Goal: Transaction & Acquisition: Obtain resource

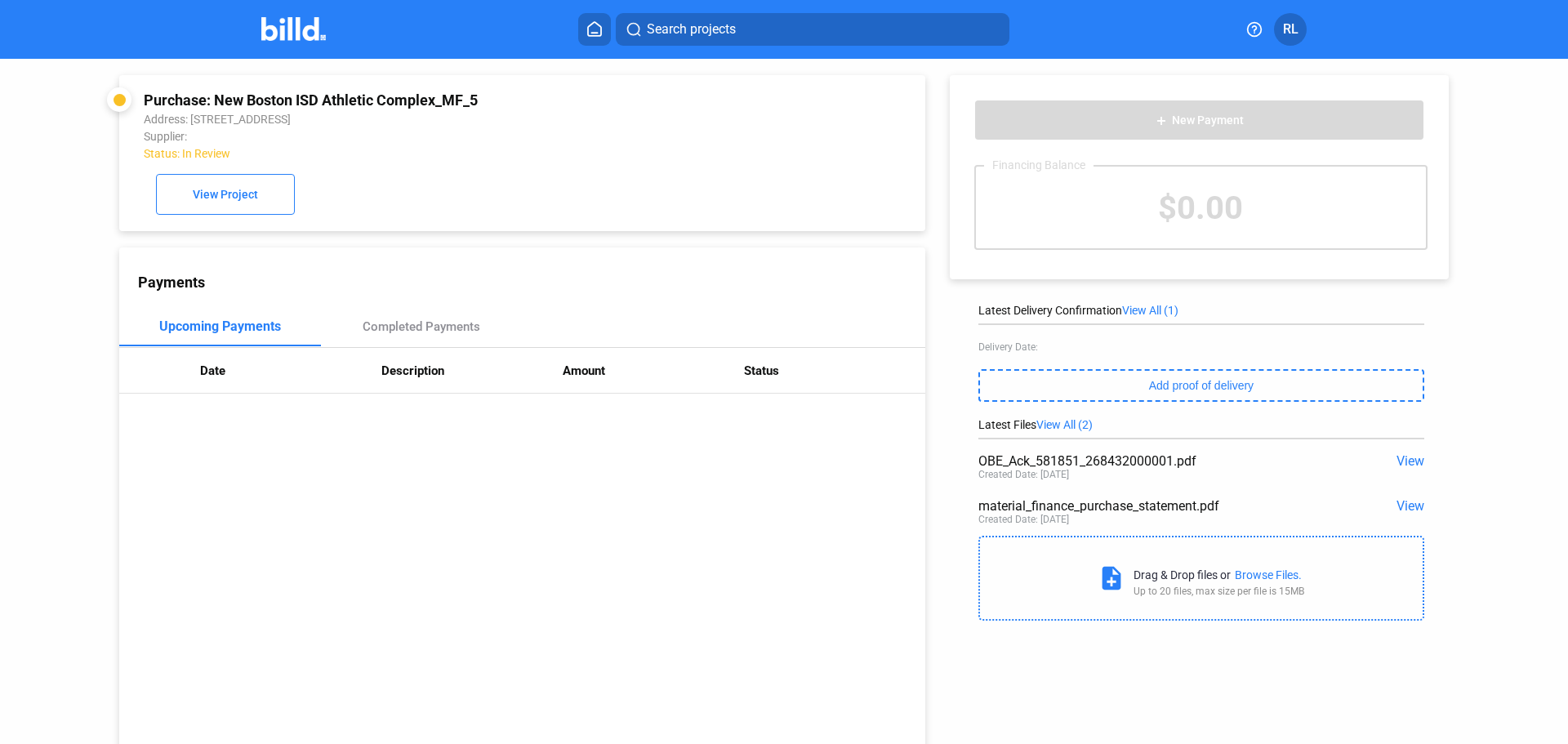
click at [592, 31] on icon at bounding box center [595, 29] width 16 height 16
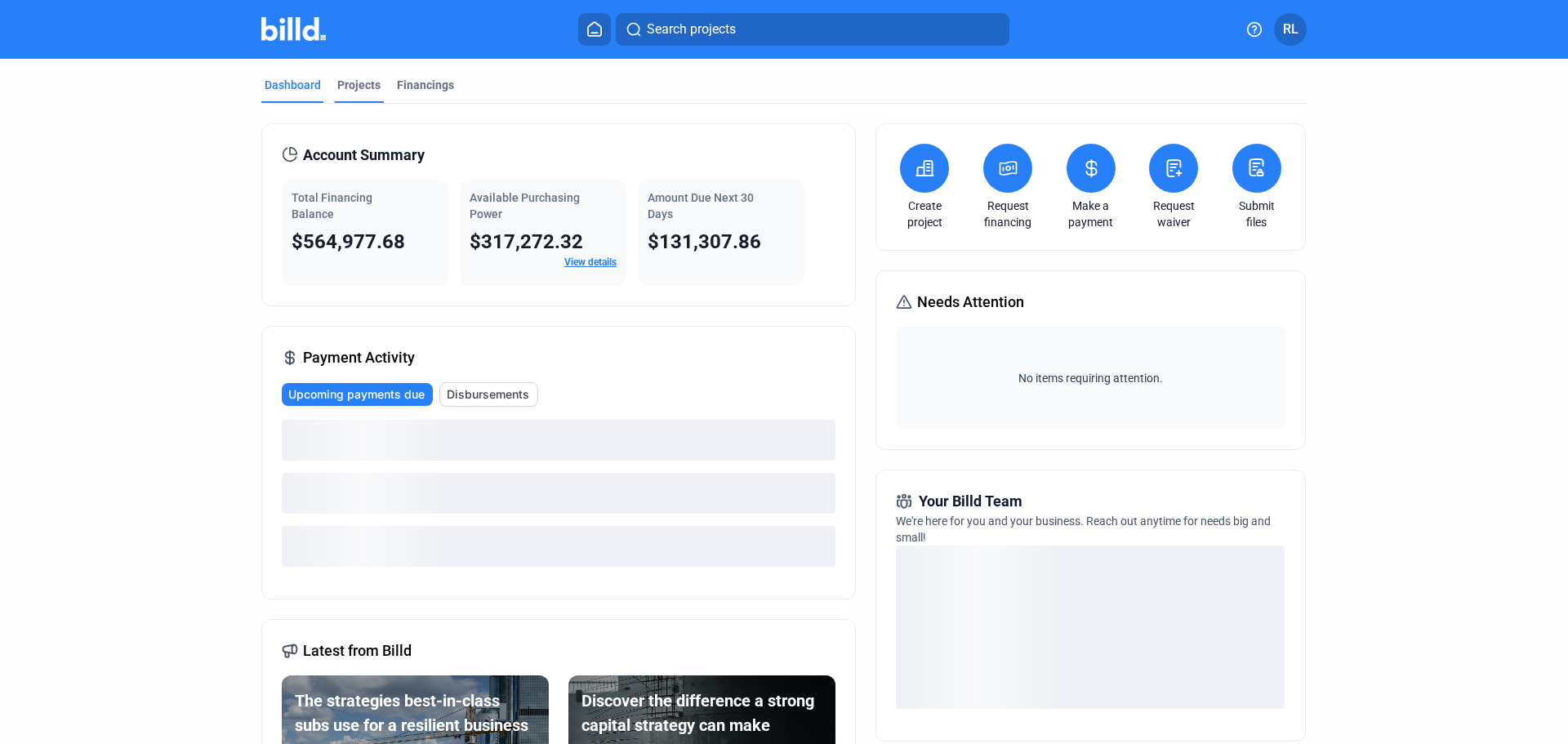
click at [351, 87] on div "Projects" at bounding box center [359, 85] width 43 height 16
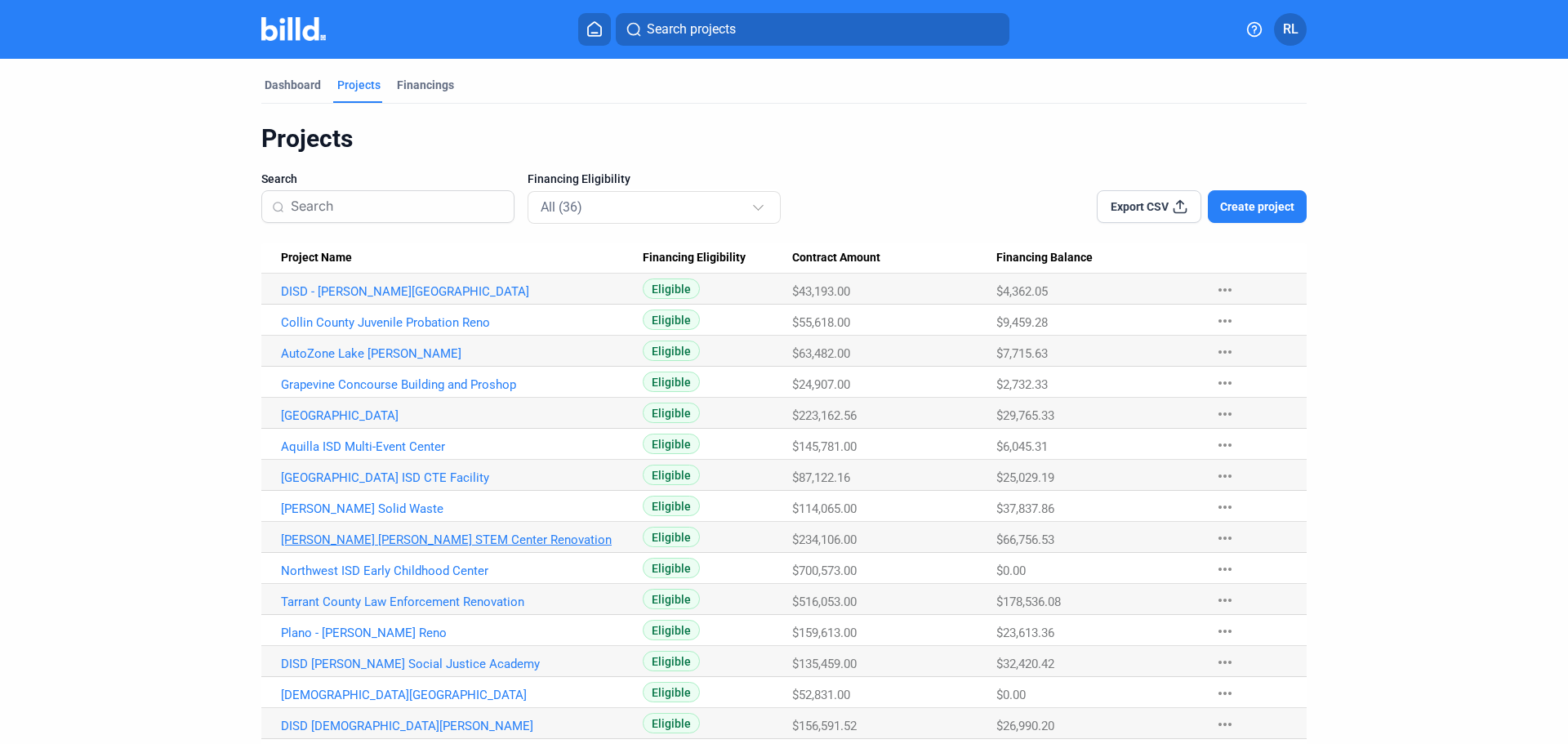
click at [374, 540] on link "[PERSON_NAME] [PERSON_NAME] STEM Center Renovation" at bounding box center [461, 539] width 362 height 15
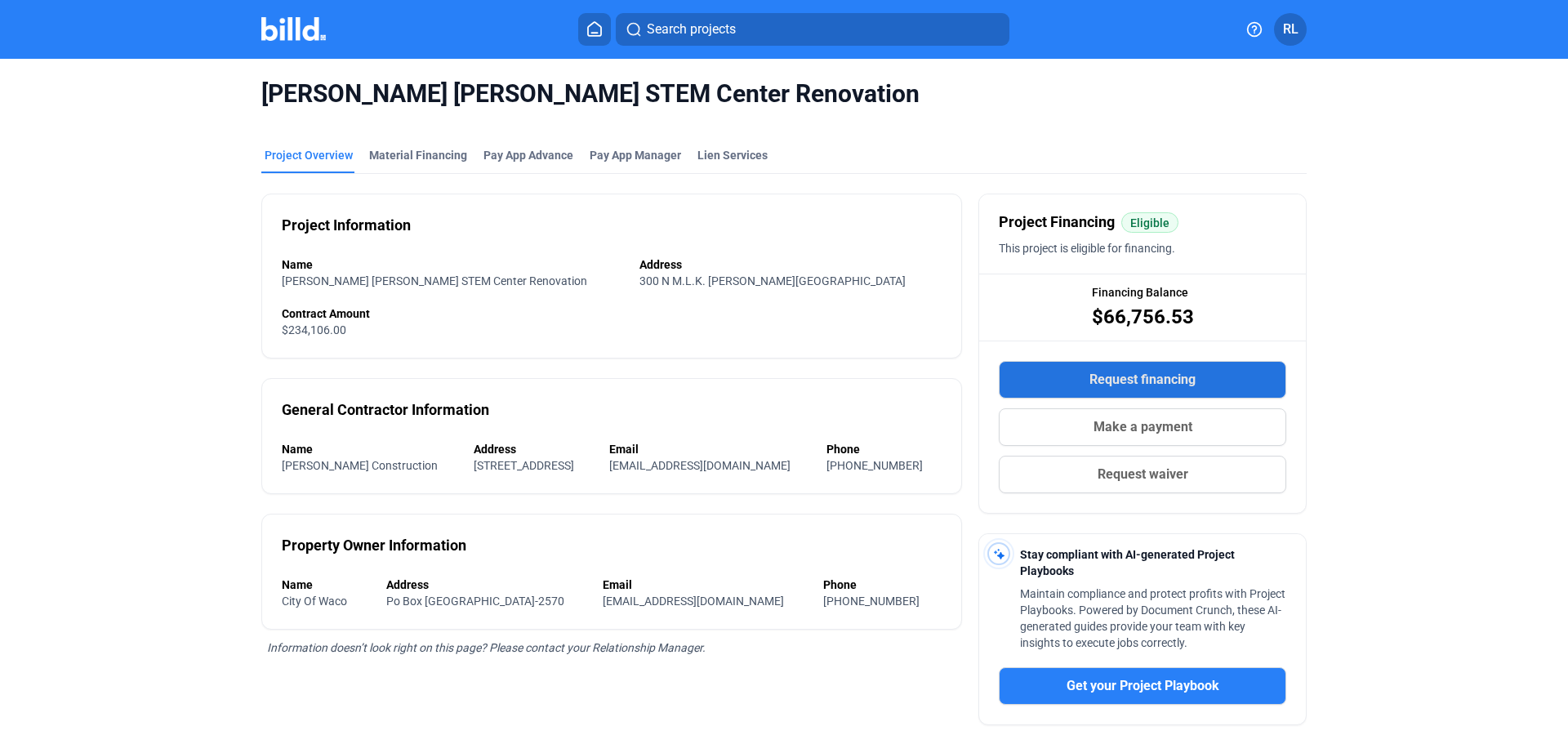
click at [1154, 374] on span "Request financing" at bounding box center [1143, 379] width 107 height 20
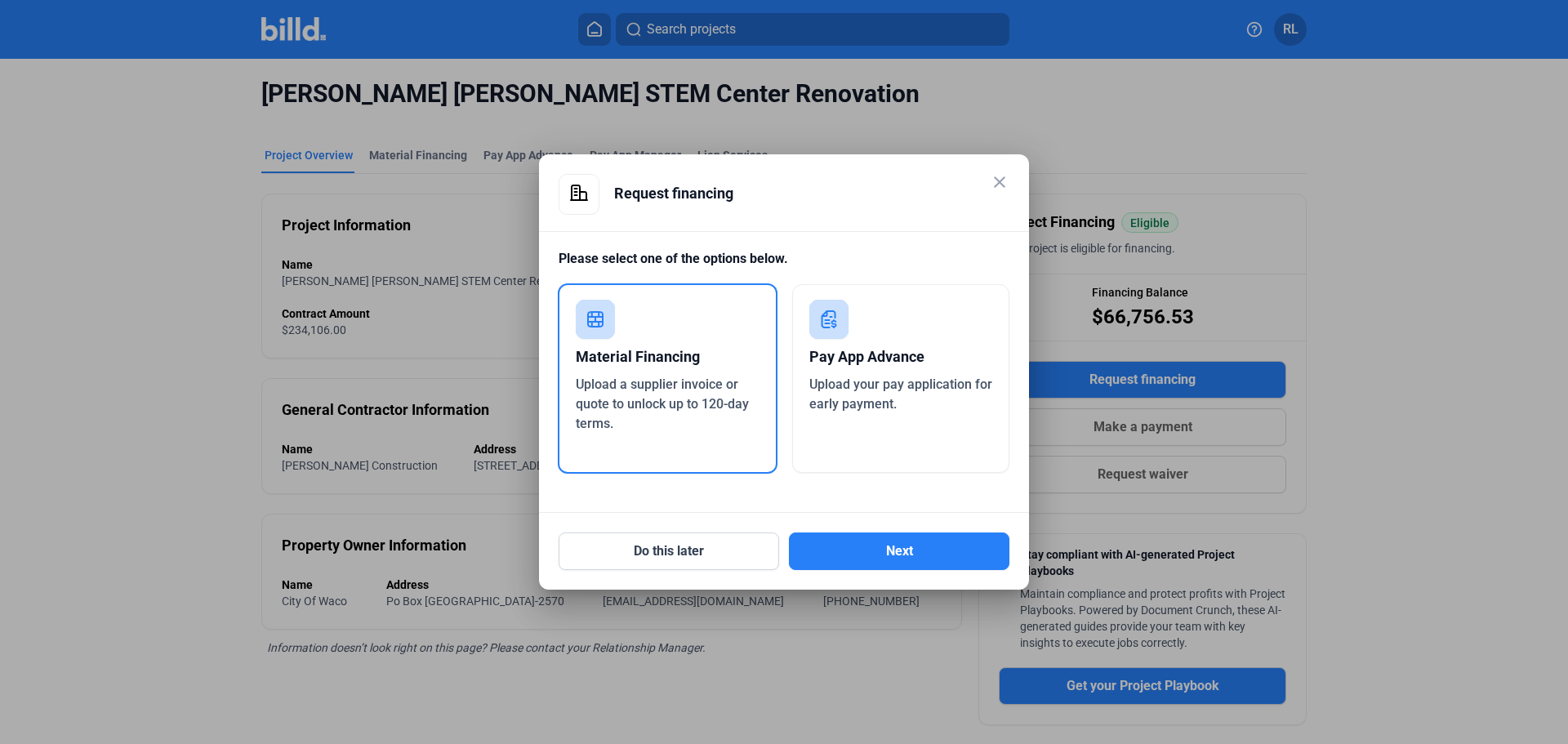
drag, startPoint x: 521, startPoint y: 378, endPoint x: 576, endPoint y: 378, distance: 55.0
click at [537, 378] on div at bounding box center [784, 372] width 1568 height 744
click at [641, 388] on span "Upload a supplier invoice or quote to unlock up to 120-day terms." at bounding box center [662, 403] width 173 height 55
click at [968, 549] on button "Next" at bounding box center [899, 551] width 220 height 38
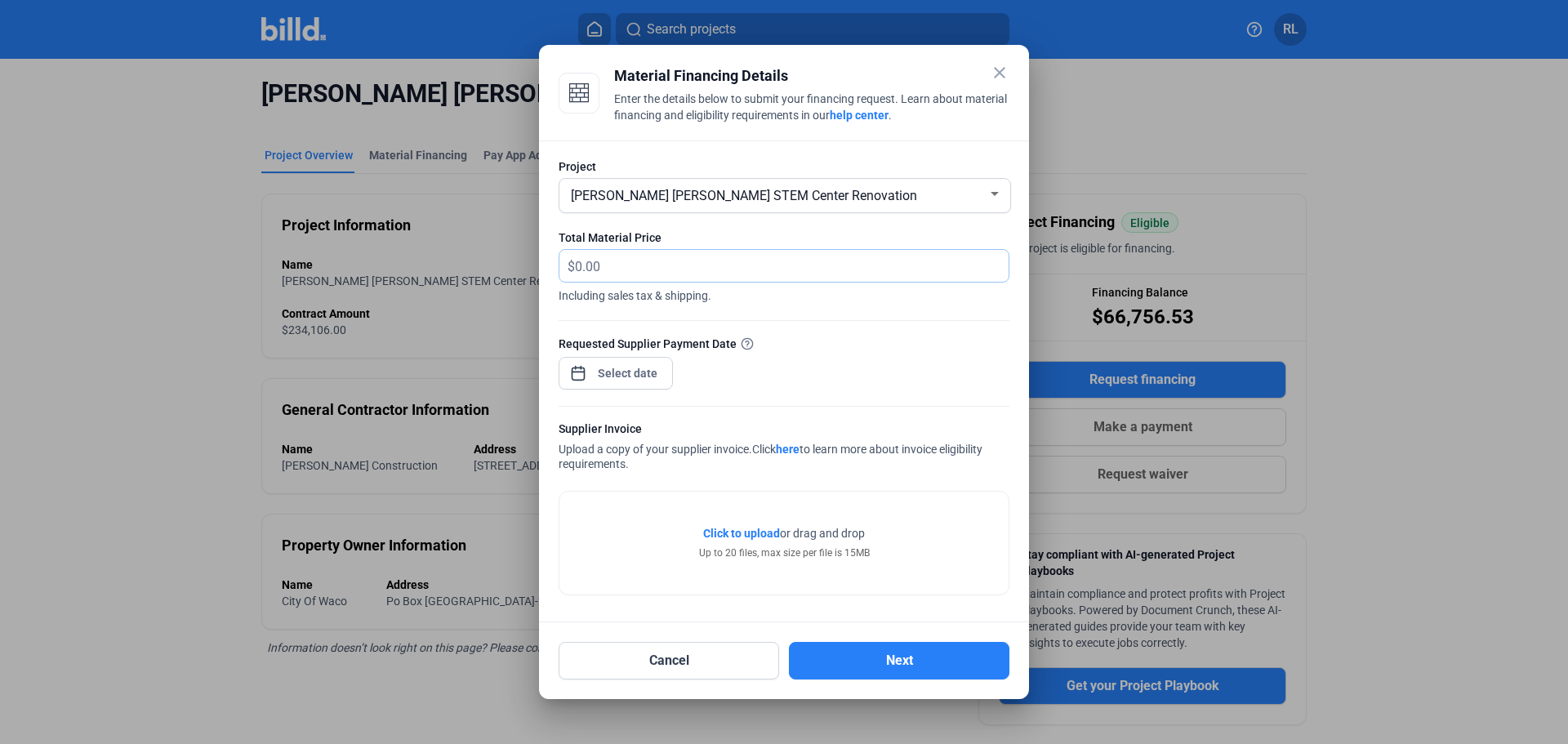
click at [601, 260] on input "text" at bounding box center [791, 266] width 433 height 32
type input "1,562.26"
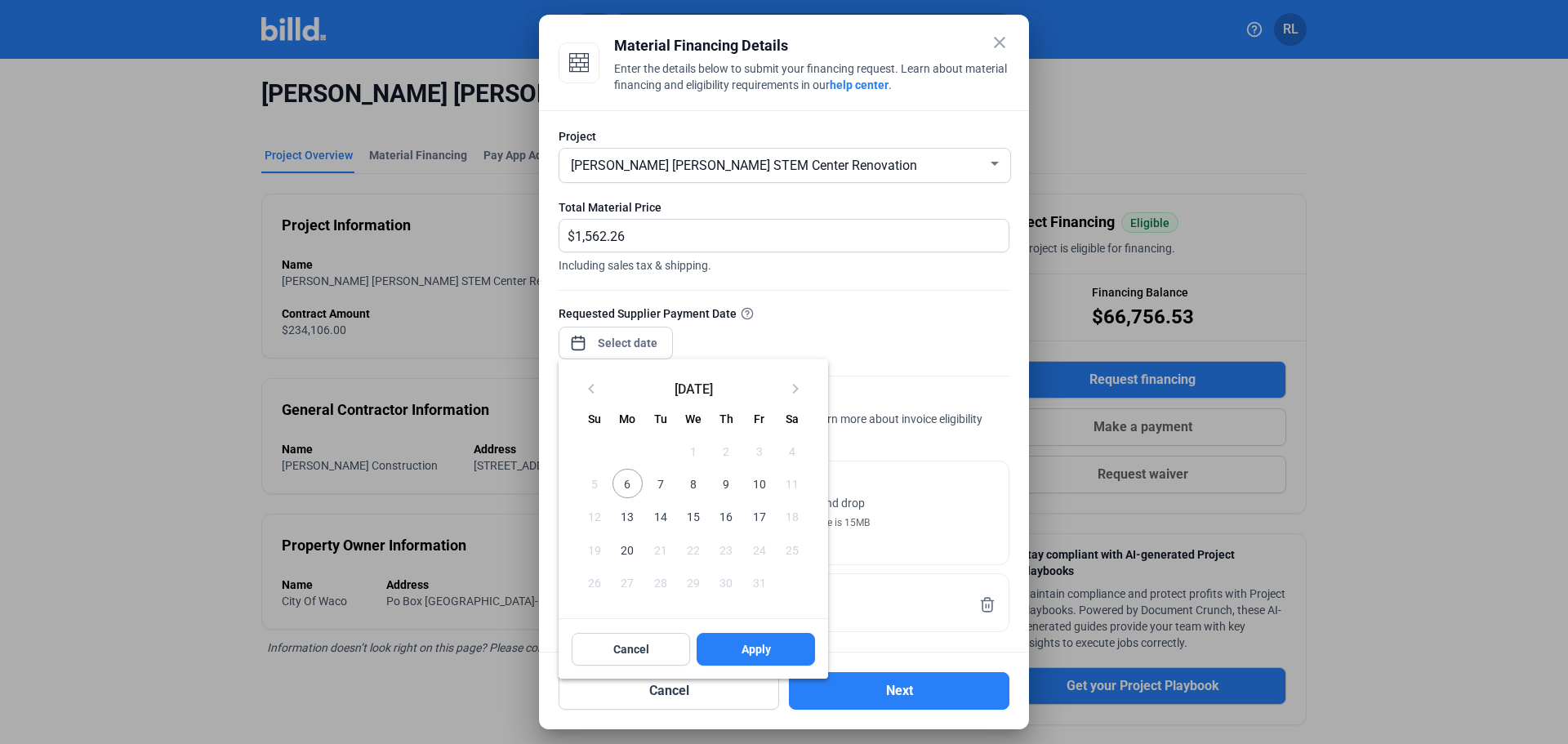
click at [637, 346] on div "close Material Financing Details Enter the details below to submit your financi…" at bounding box center [784, 372] width 1568 height 744
click at [632, 487] on span "6" at bounding box center [628, 484] width 30 height 30
click at [758, 637] on button "Apply" at bounding box center [755, 648] width 119 height 33
type input "[DATE]"
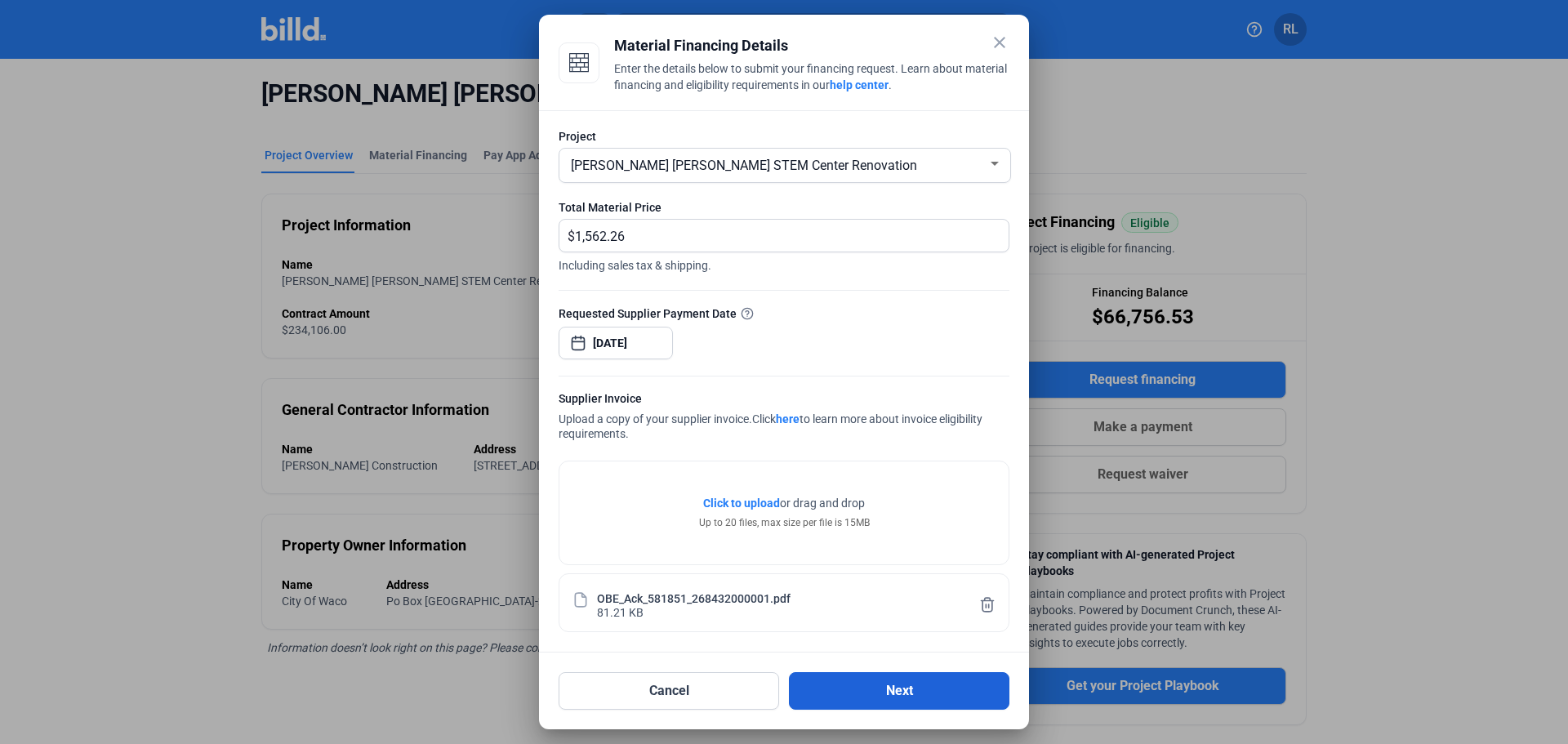
click at [904, 697] on button "Next" at bounding box center [899, 691] width 220 height 38
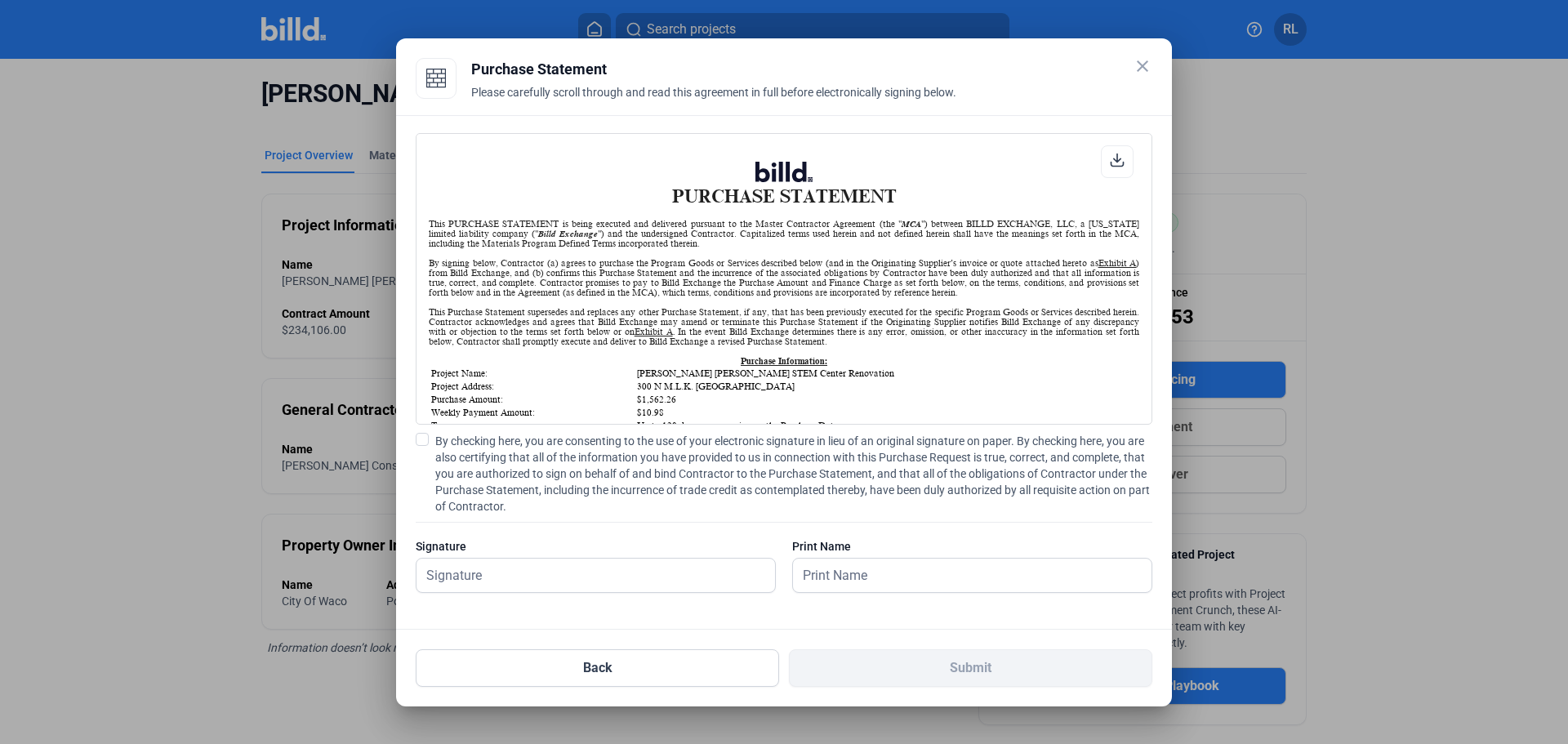
scroll to position [1, 0]
drag, startPoint x: 422, startPoint y: 438, endPoint x: 441, endPoint y: 498, distance: 62.9
click at [421, 438] on span at bounding box center [421, 438] width 13 height 13
click at [0, 0] on input "By checking here, you are consenting to the use of your electronic signature in…" at bounding box center [0, 0] width 0 height 0
click at [475, 564] on input "text" at bounding box center [587, 576] width 341 height 34
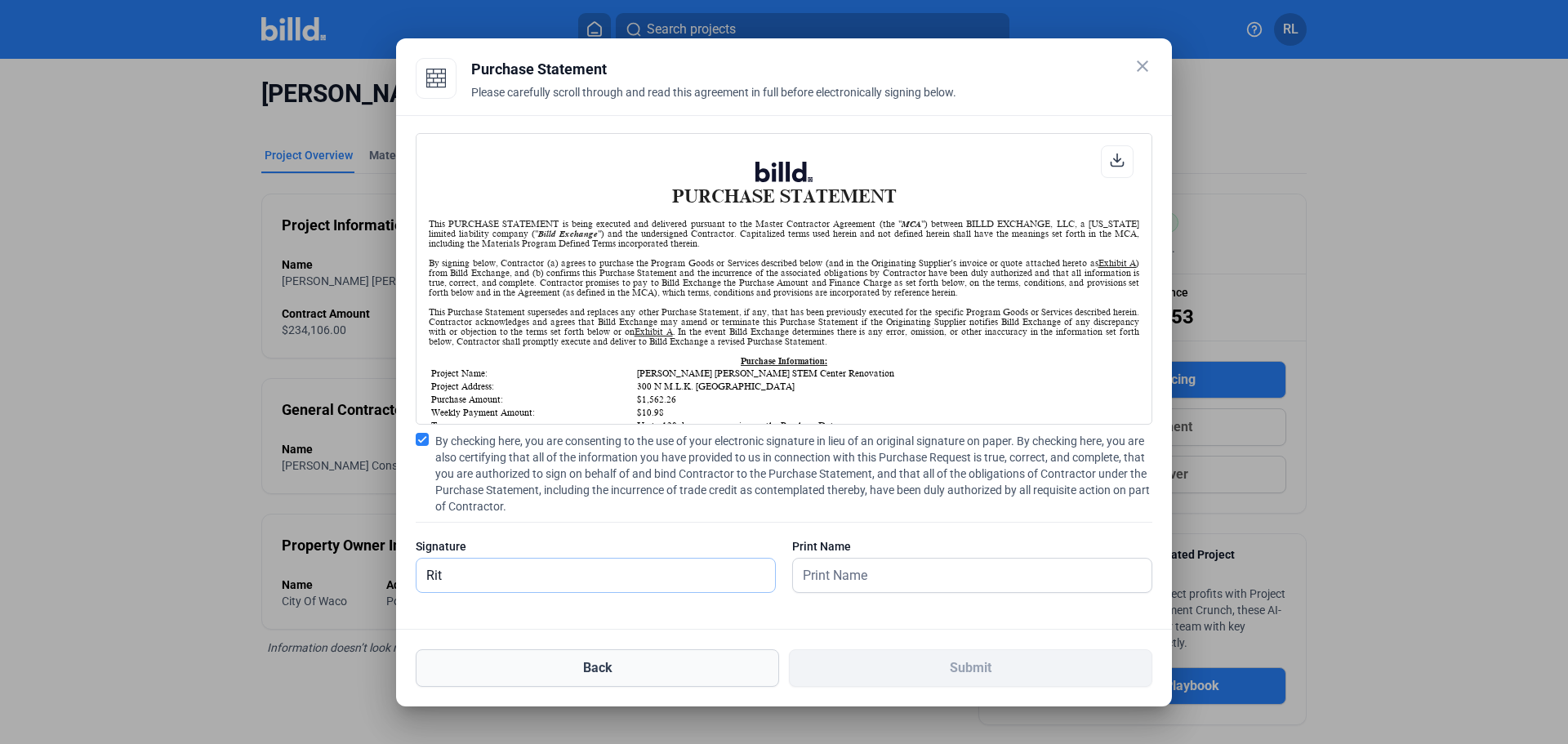
type input "[PERSON_NAME]"
click at [809, 570] on input "text" at bounding box center [972, 576] width 359 height 34
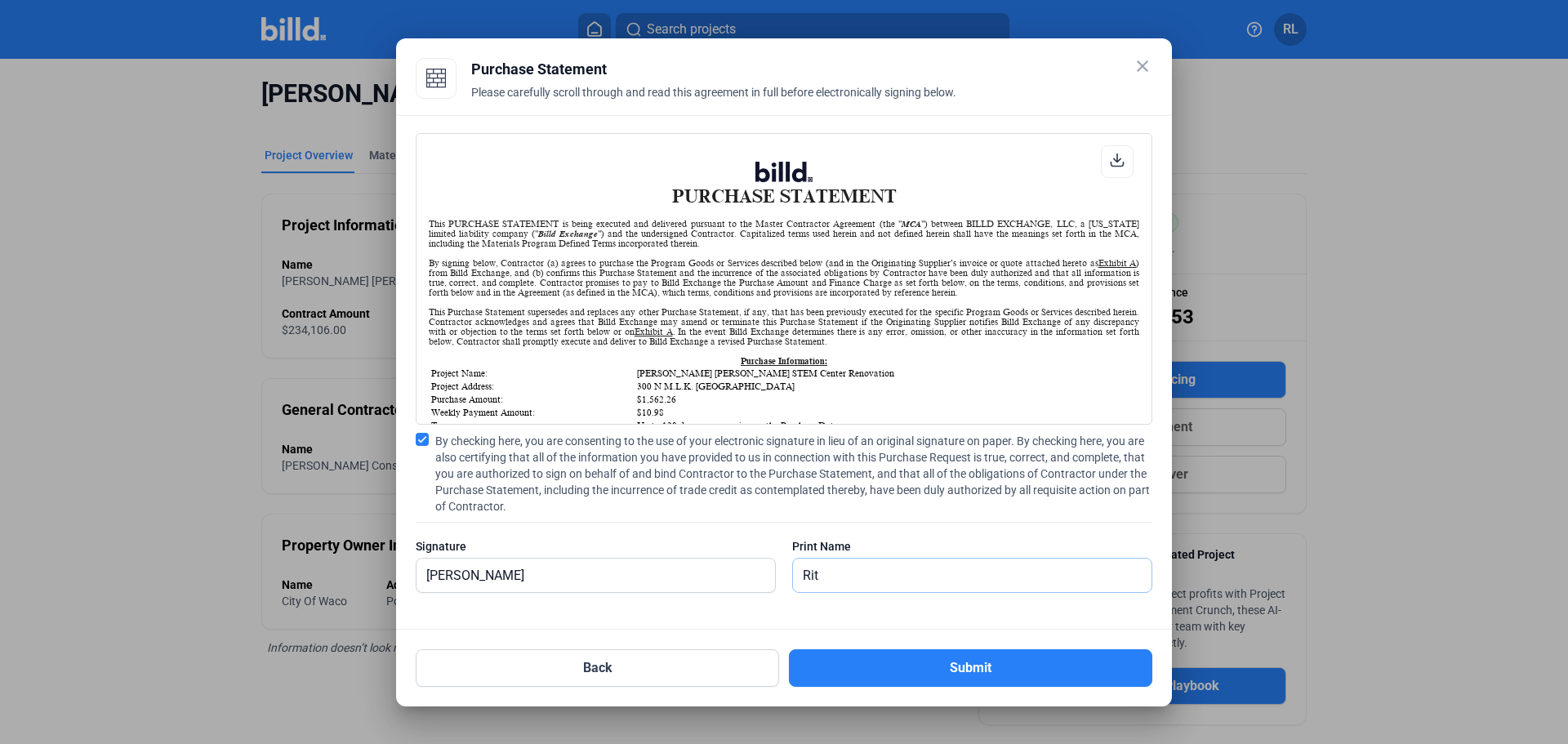
type input "[PERSON_NAME]"
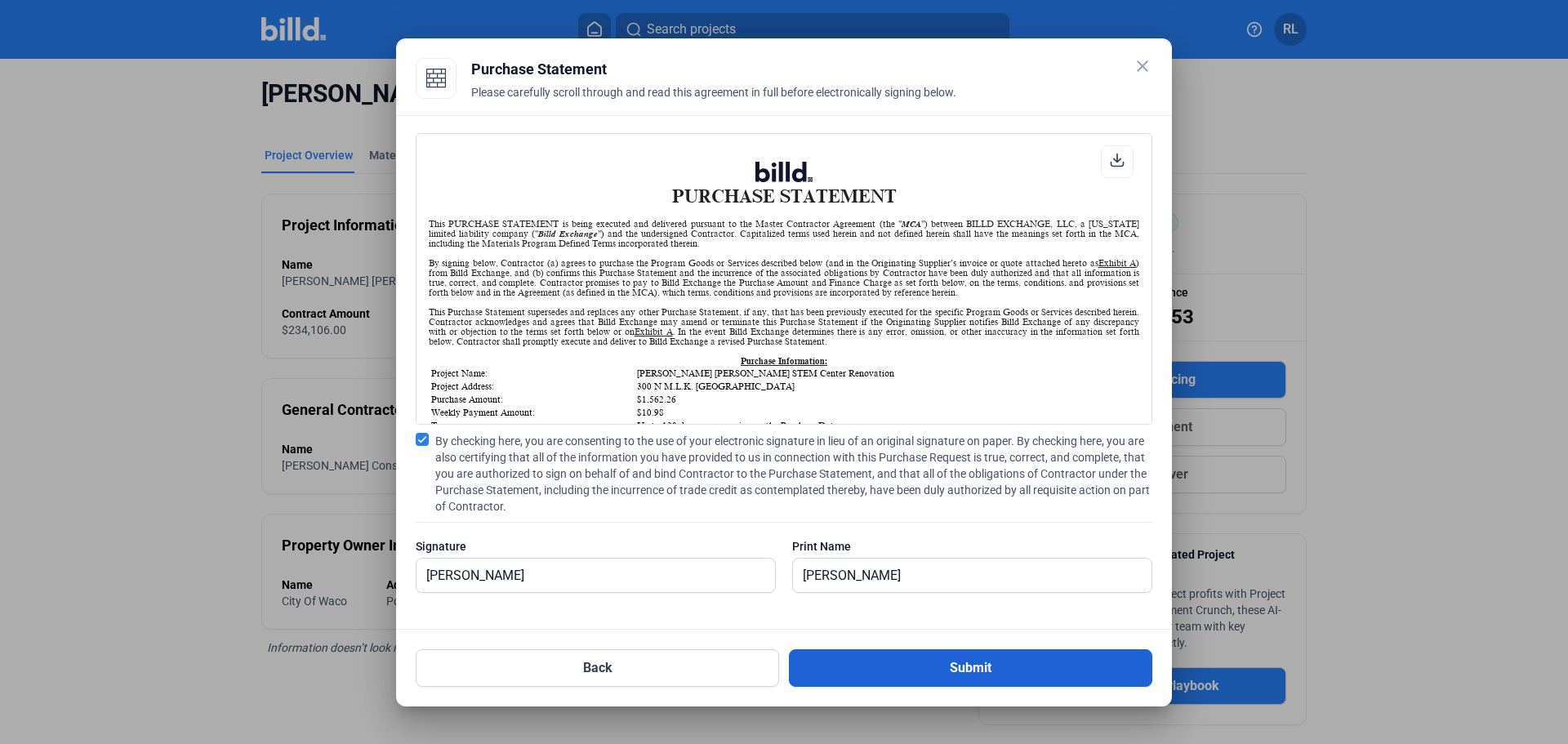
click at [920, 674] on button "Submit" at bounding box center [970, 668] width 364 height 38
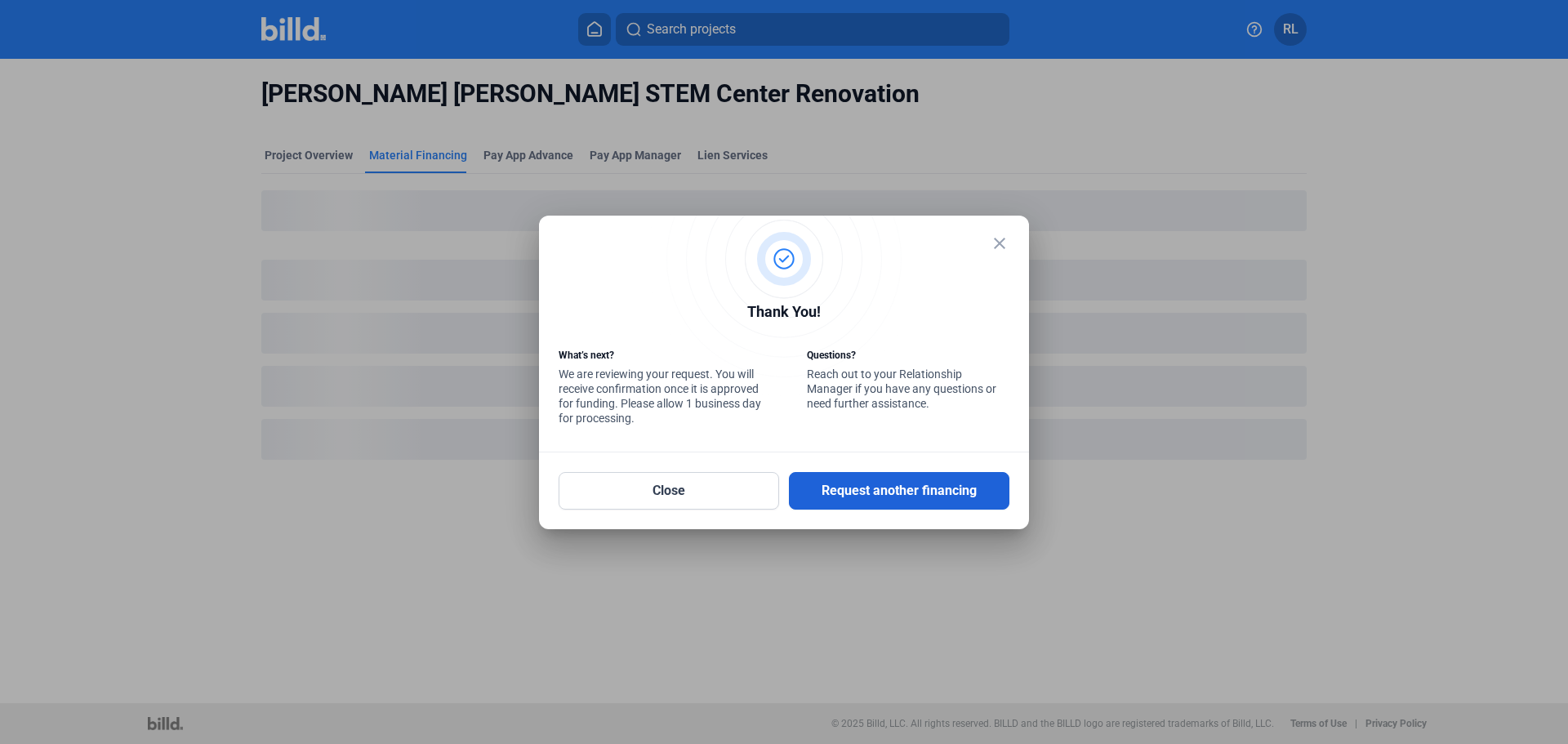
click at [828, 487] on button "Request another financing" at bounding box center [899, 491] width 220 height 38
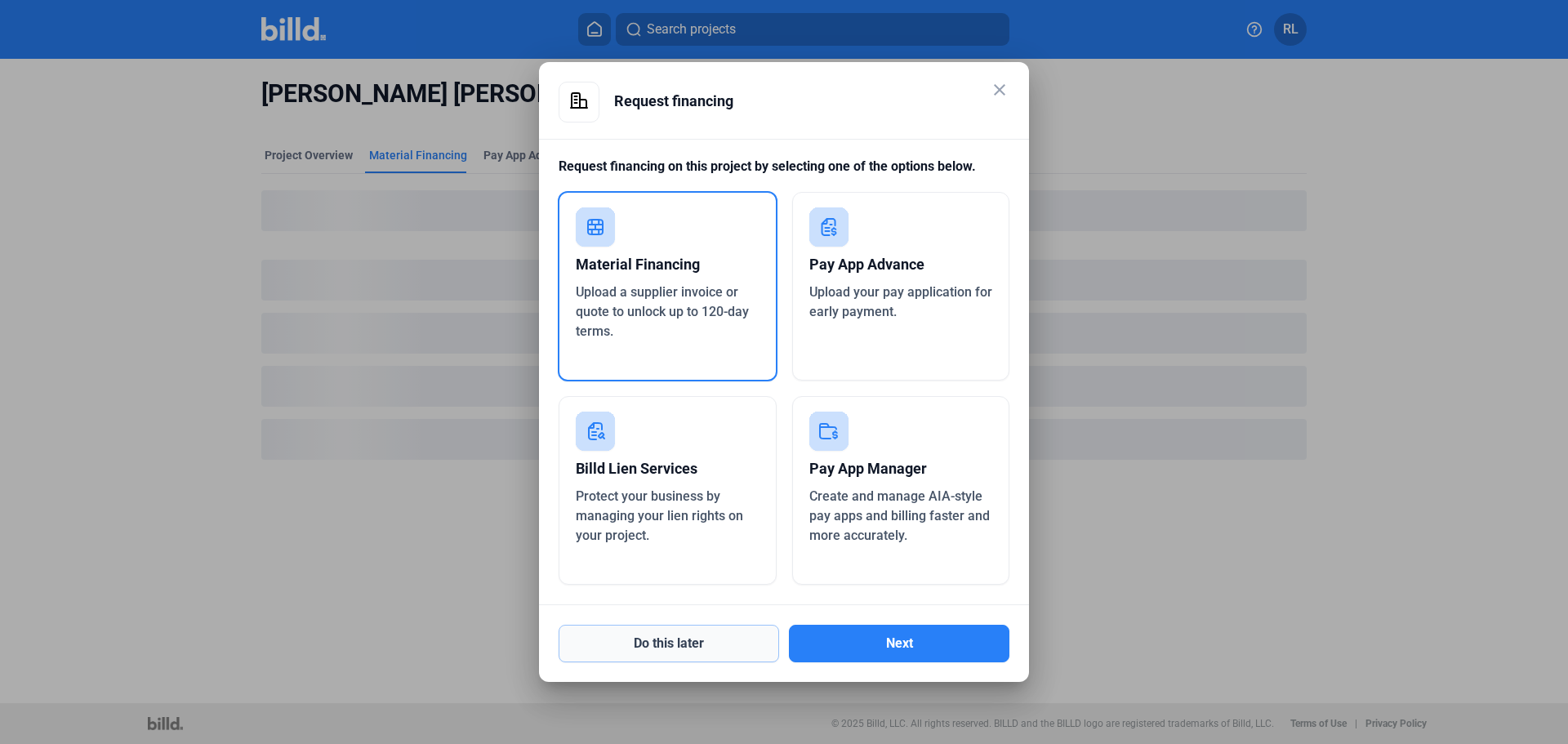
click at [733, 631] on button "Do this later" at bounding box center [668, 643] width 220 height 38
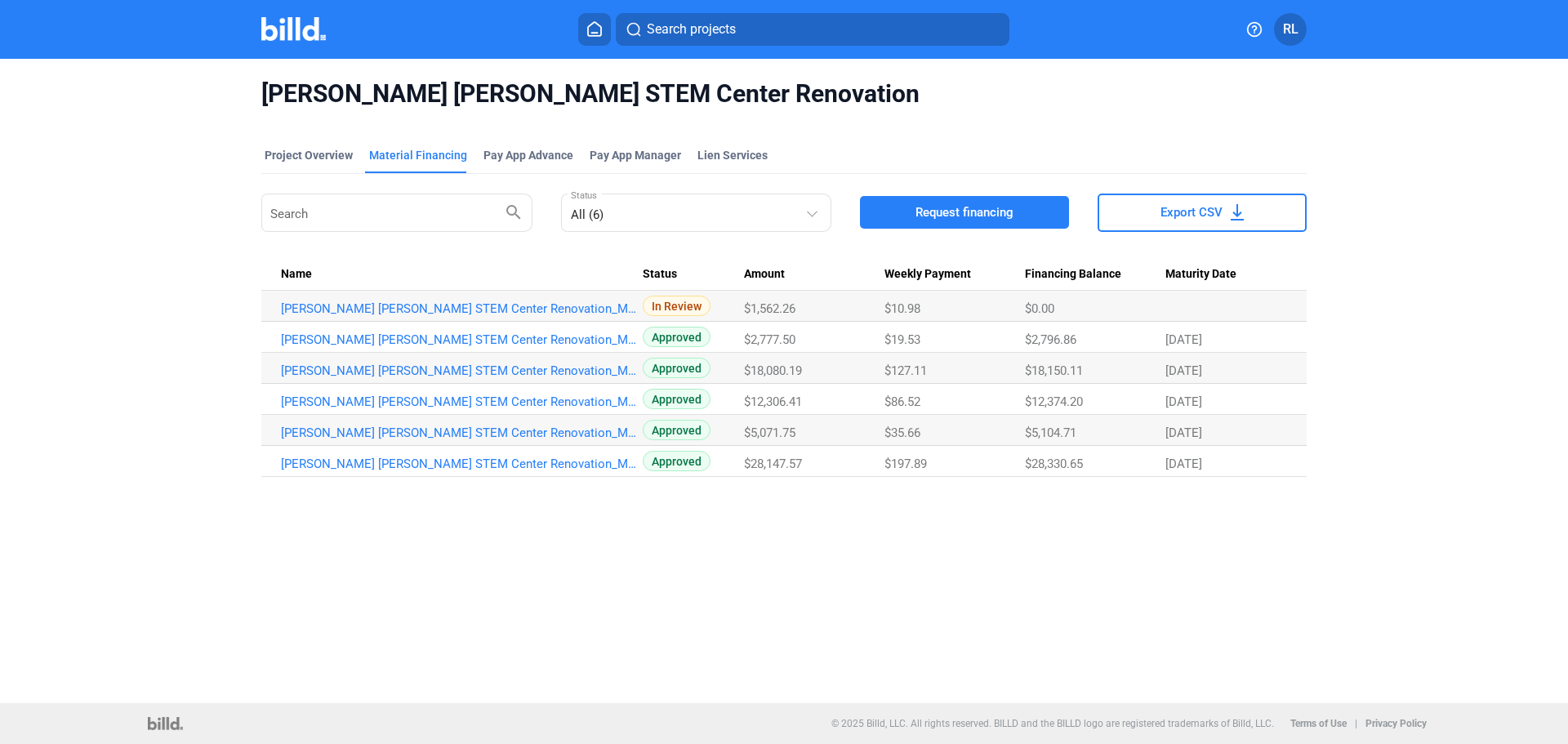
click at [588, 23] on icon at bounding box center [595, 29] width 16 height 16
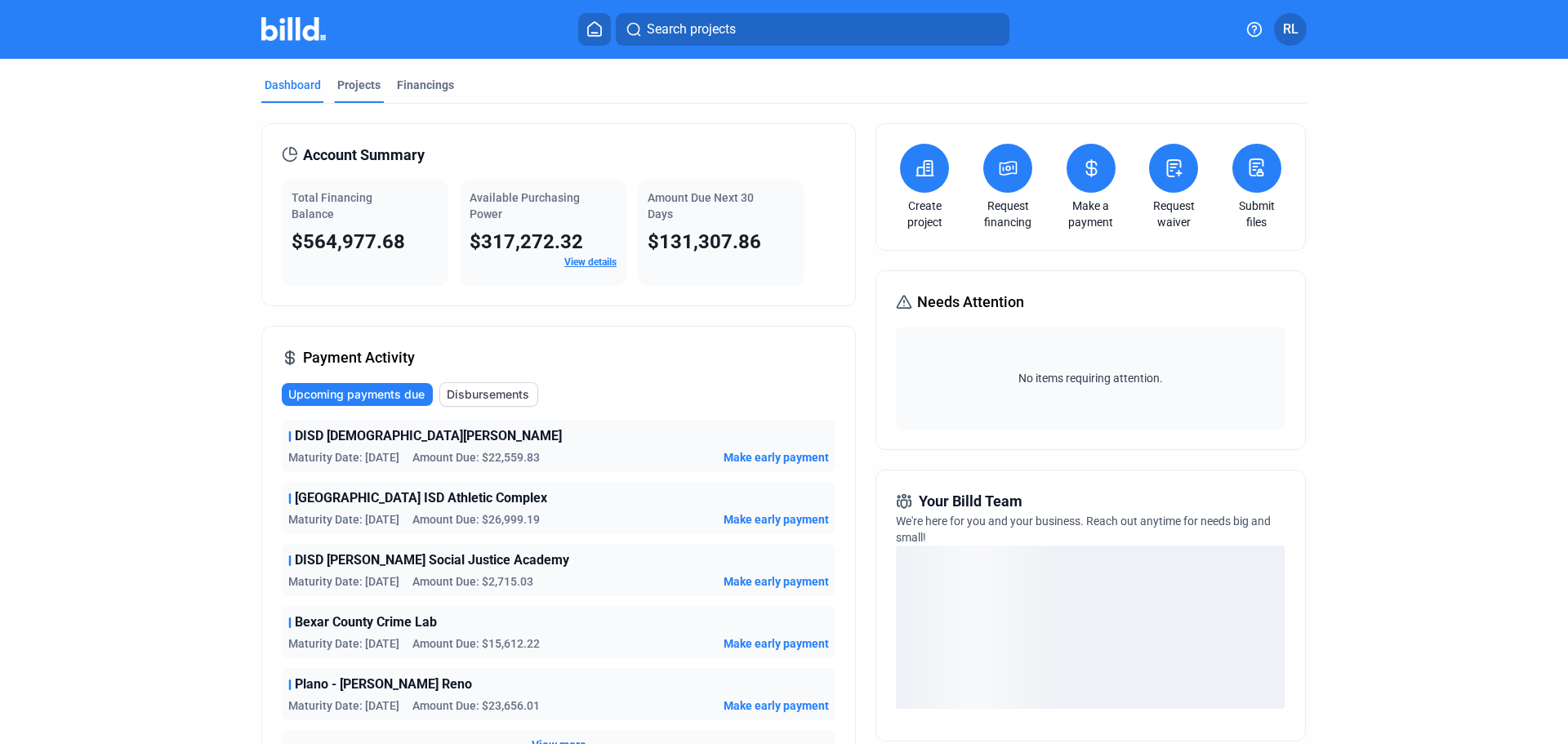
click at [351, 84] on div "Projects" at bounding box center [359, 85] width 43 height 16
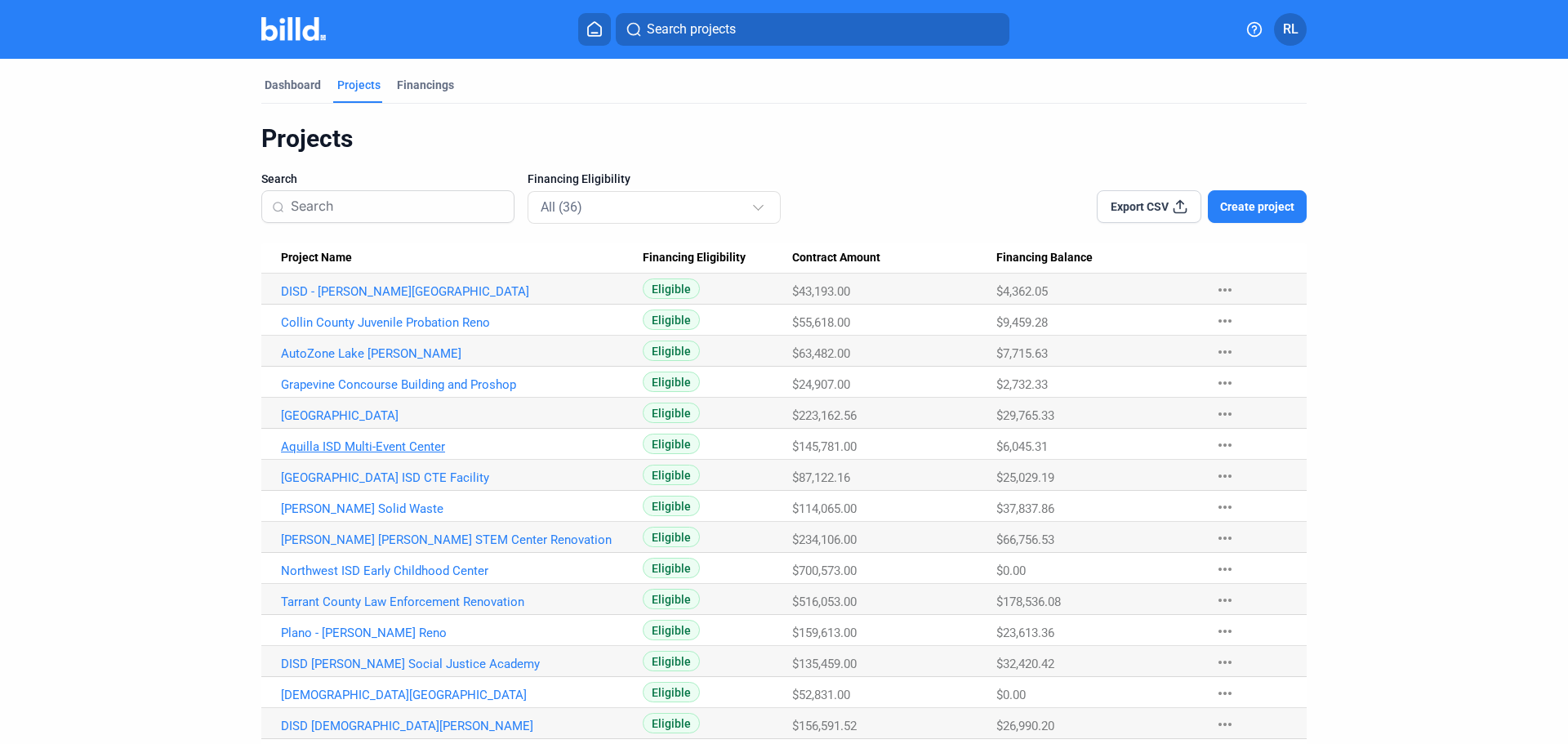
scroll to position [82, 0]
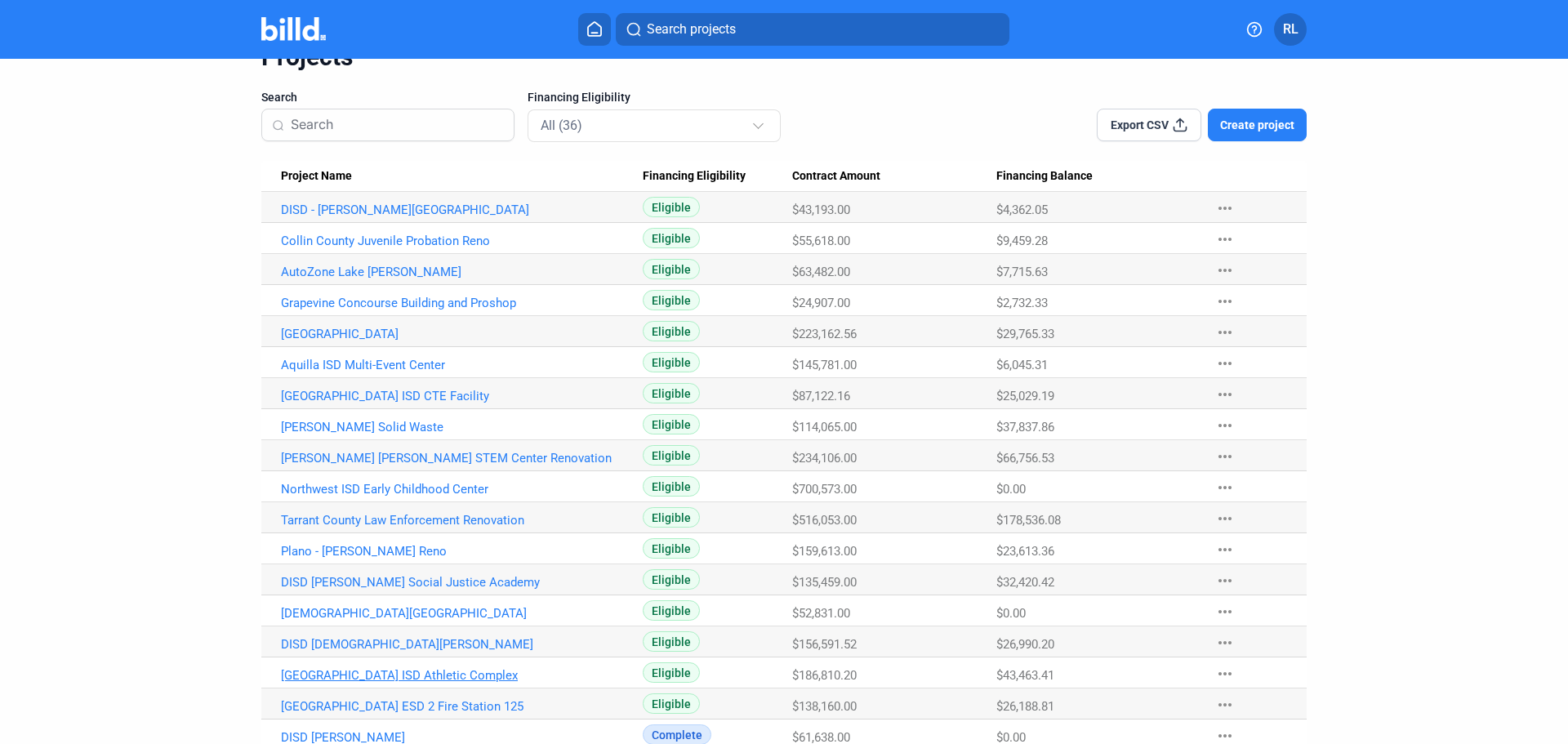
click at [408, 668] on link "[GEOGRAPHIC_DATA] ISD Athletic Complex" at bounding box center [461, 675] width 362 height 15
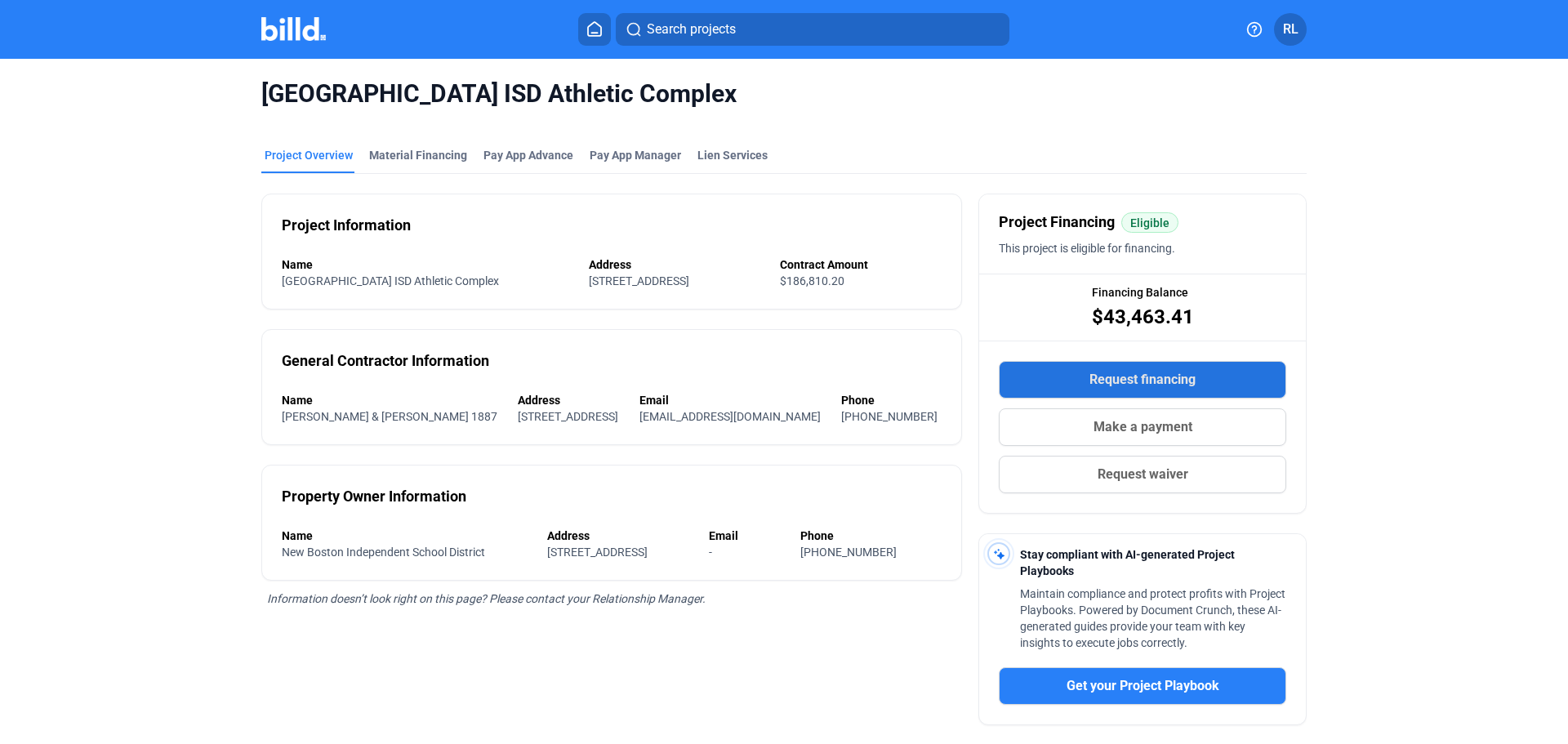
click at [1112, 382] on span "Request financing" at bounding box center [1143, 379] width 107 height 20
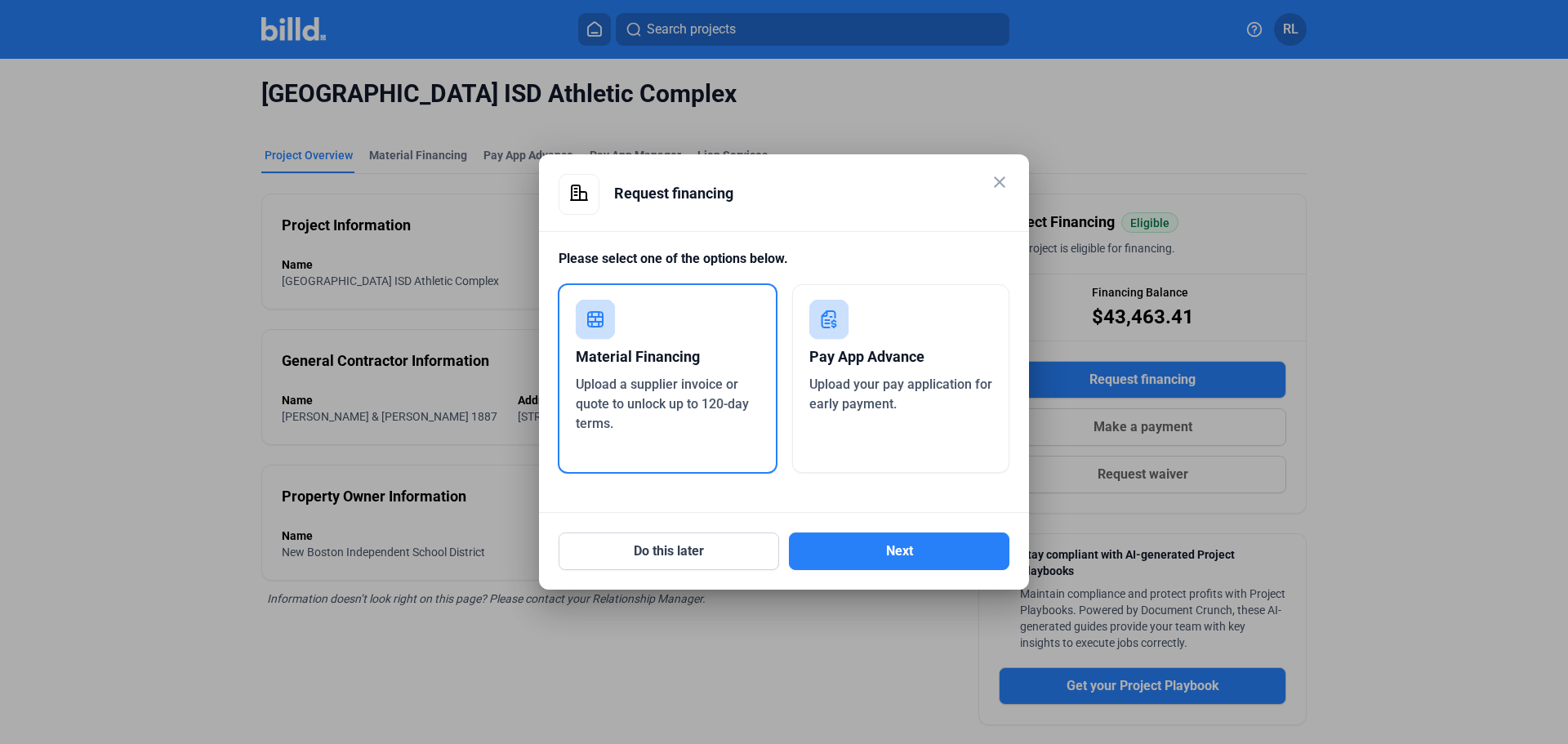
click at [569, 336] on div "Material Financing Upload a supplier invoice or quote to unlock up to 120-day t…" at bounding box center [667, 377] width 220 height 190
click at [877, 531] on div "Do this later Next" at bounding box center [784, 541] width 451 height 57
click at [882, 546] on button "Next" at bounding box center [899, 551] width 220 height 38
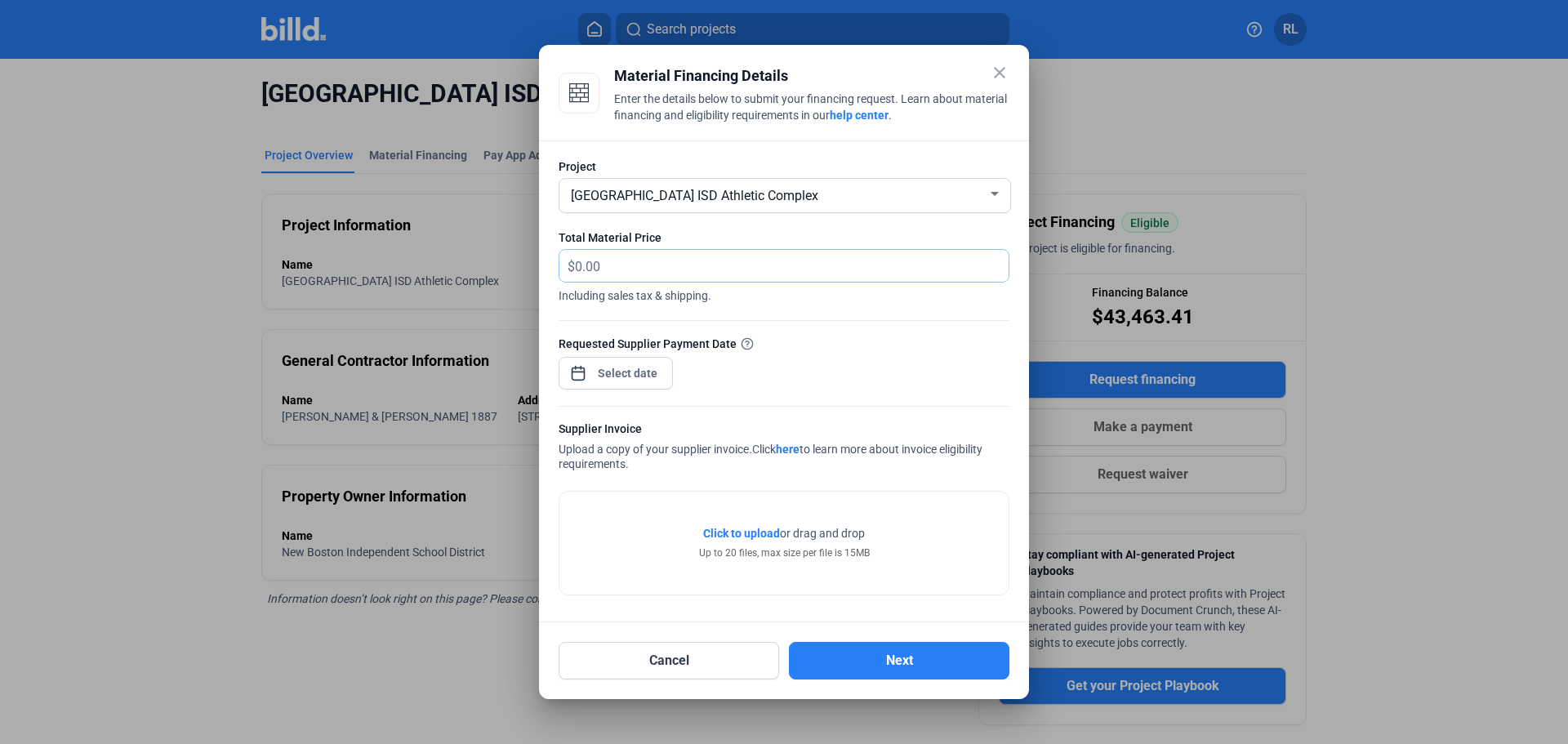
click at [616, 262] on input "text" at bounding box center [791, 266] width 433 height 32
type input "513.19"
click at [600, 378] on div "close Material Financing Details Enter the details below to submit your financi…" at bounding box center [784, 372] width 1568 height 744
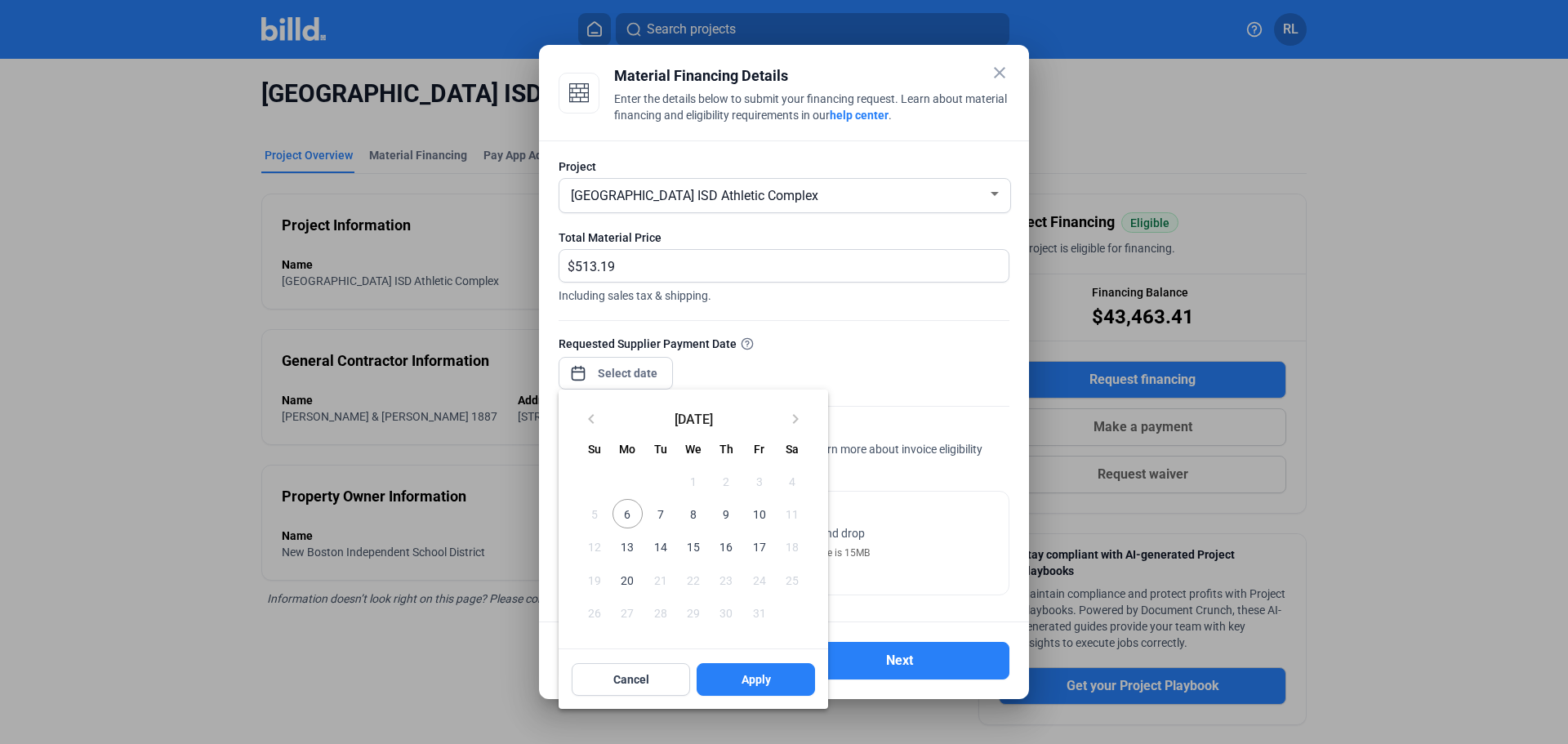
click at [791, 351] on div at bounding box center [784, 372] width 1568 height 744
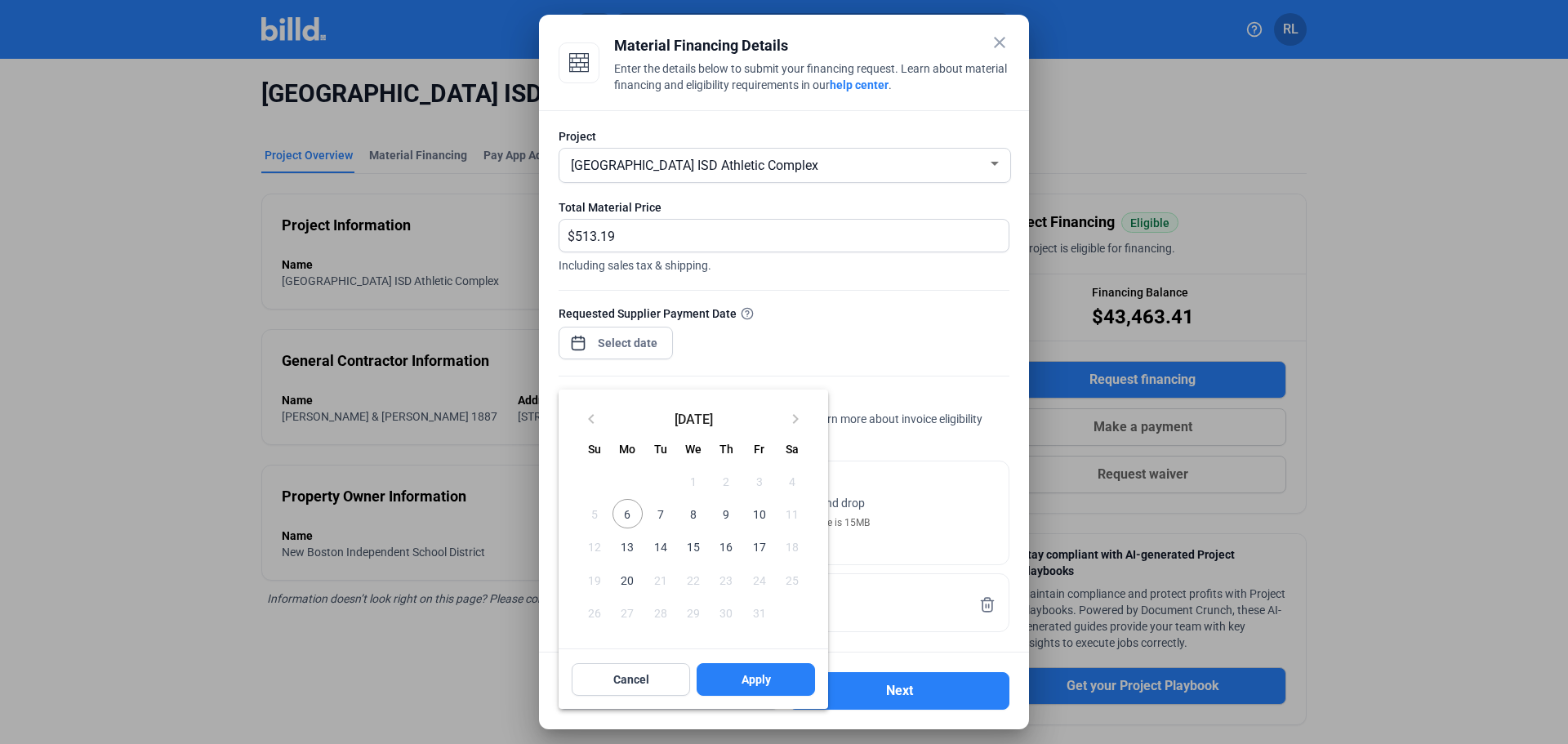
drag, startPoint x: 619, startPoint y: 519, endPoint x: 647, endPoint y: 541, distance: 35.6
click at [619, 518] on span "6" at bounding box center [628, 514] width 30 height 30
click at [759, 686] on span "Apply" at bounding box center [756, 679] width 30 height 16
type input "[DATE]"
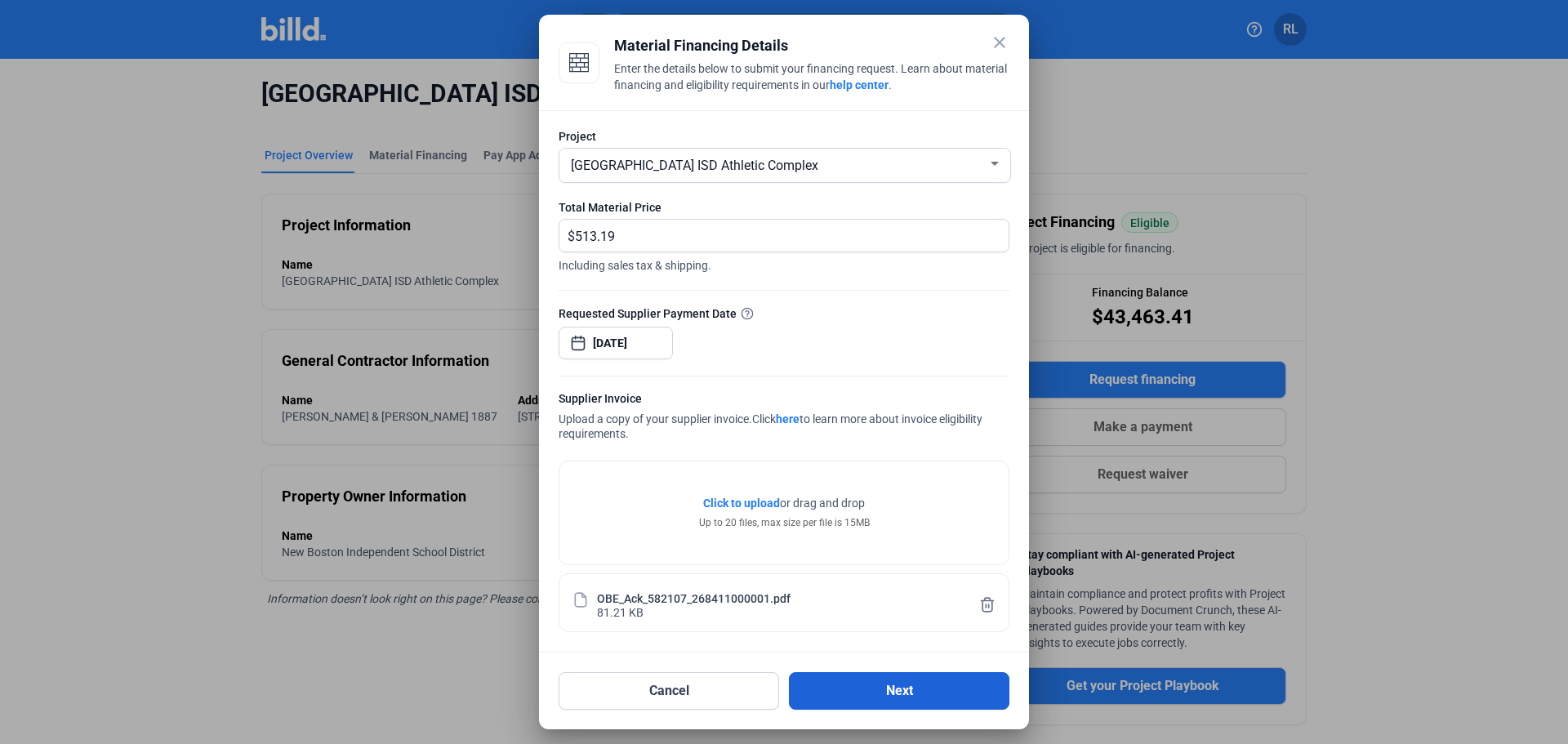
click at [944, 704] on button "Next" at bounding box center [899, 691] width 220 height 38
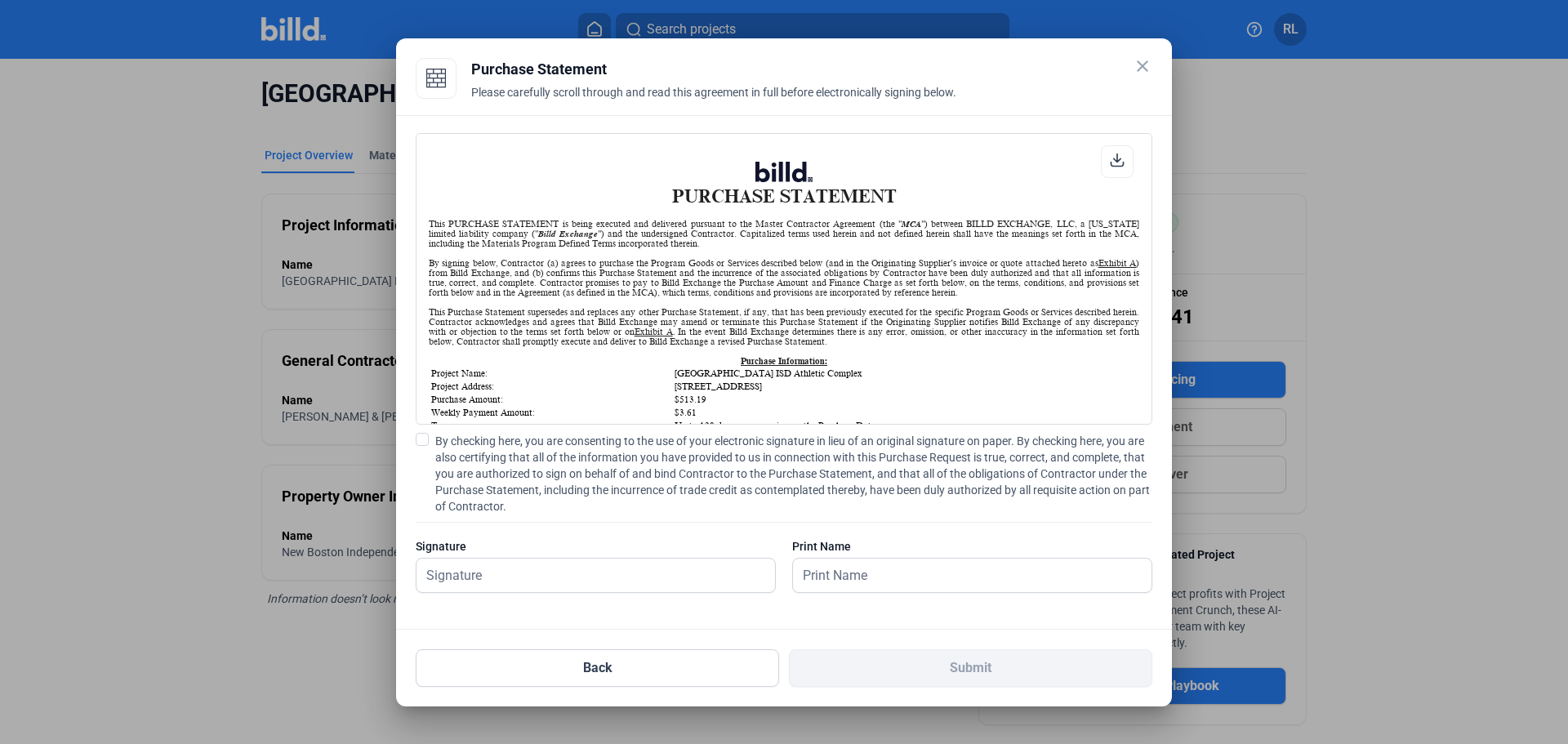
scroll to position [1, 0]
click at [423, 436] on span at bounding box center [421, 438] width 13 height 13
click at [0, 0] on input "By checking here, you are consenting to the use of your electronic signature in…" at bounding box center [0, 0] width 0 height 0
drag, startPoint x: 496, startPoint y: 547, endPoint x: 497, endPoint y: 566, distance: 19.0
click at [496, 562] on div "Signature" at bounding box center [596, 573] width 361 height 71
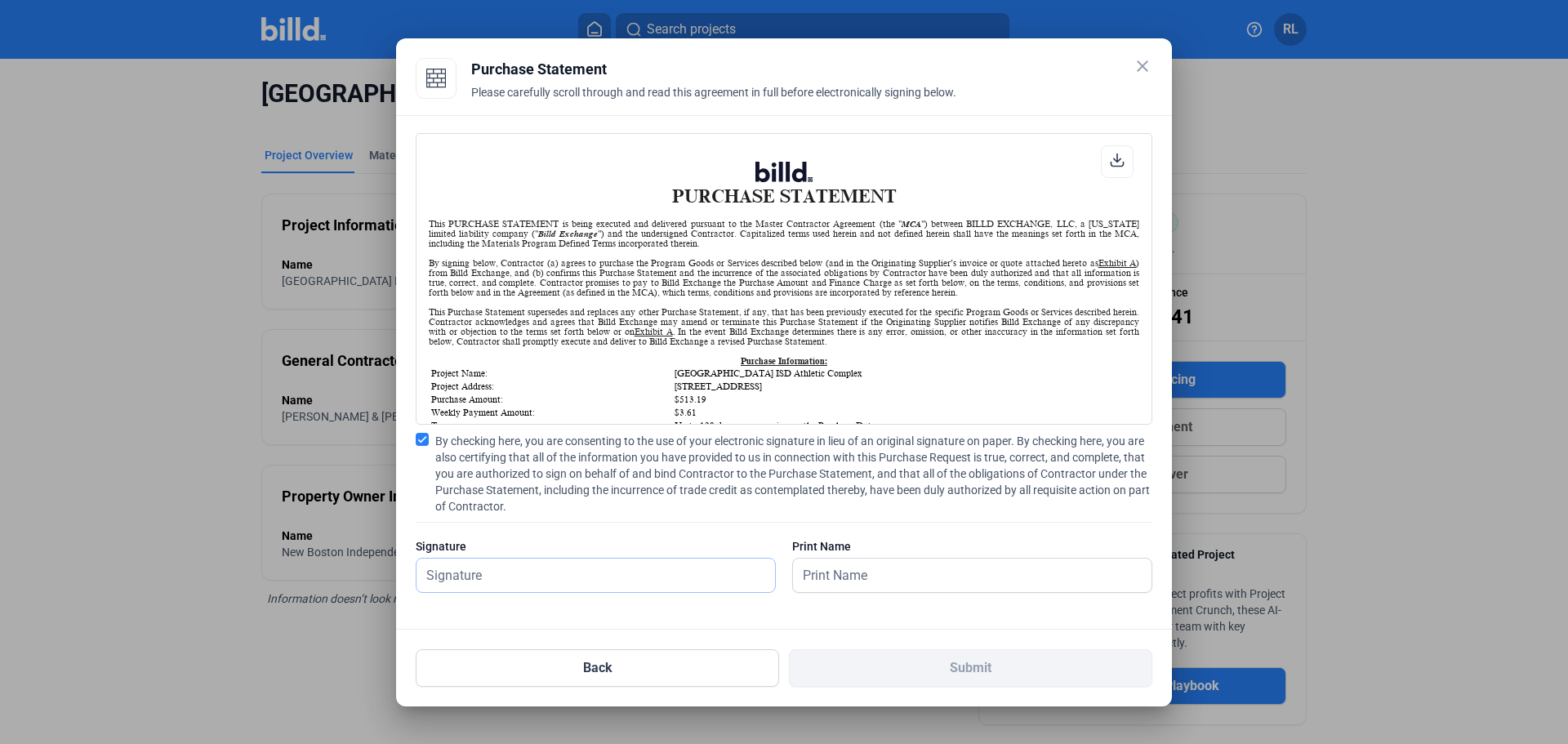
click at [503, 572] on input "text" at bounding box center [596, 576] width 359 height 34
type input "[PERSON_NAME]"
click at [901, 575] on input "text" at bounding box center [972, 576] width 359 height 34
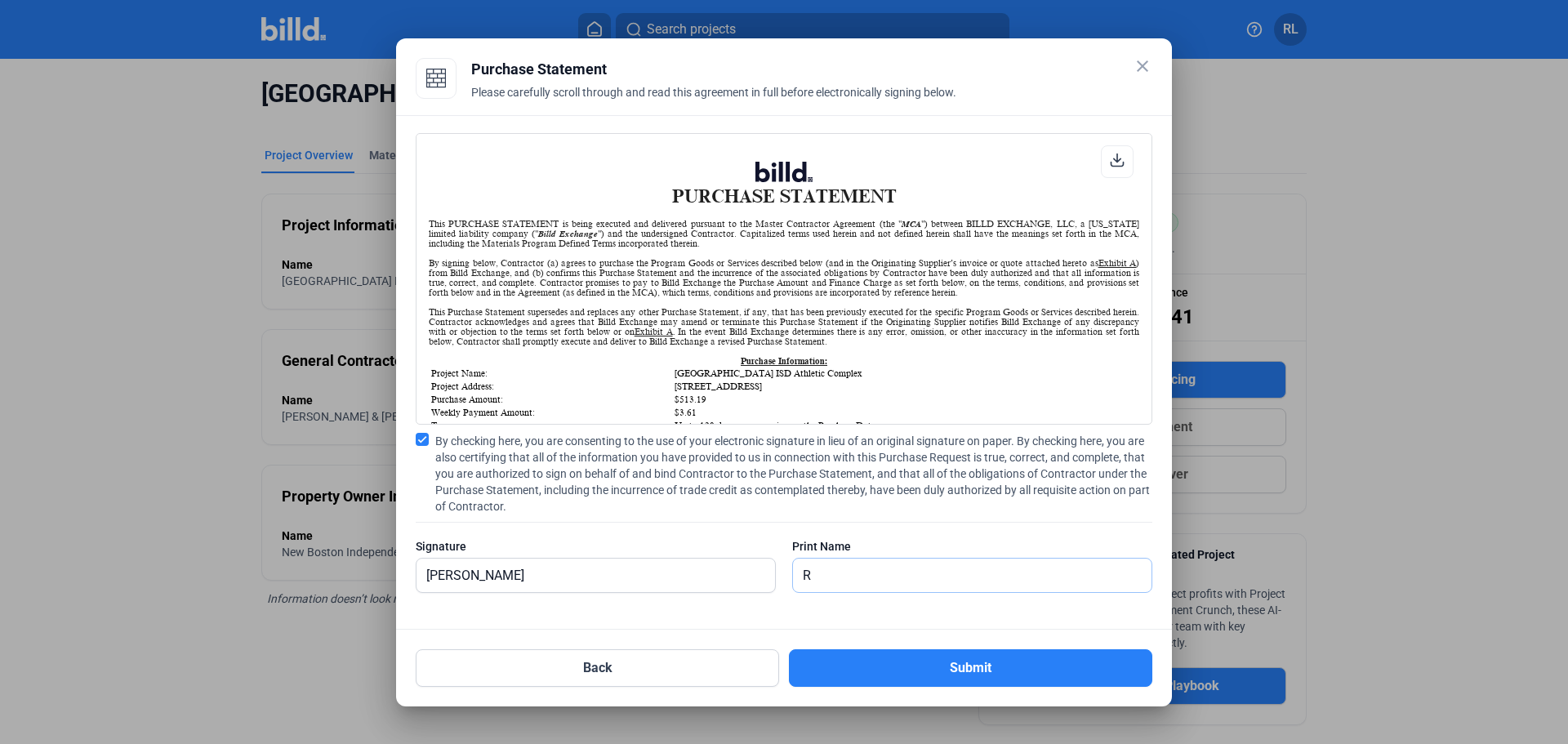
type input "[PERSON_NAME]"
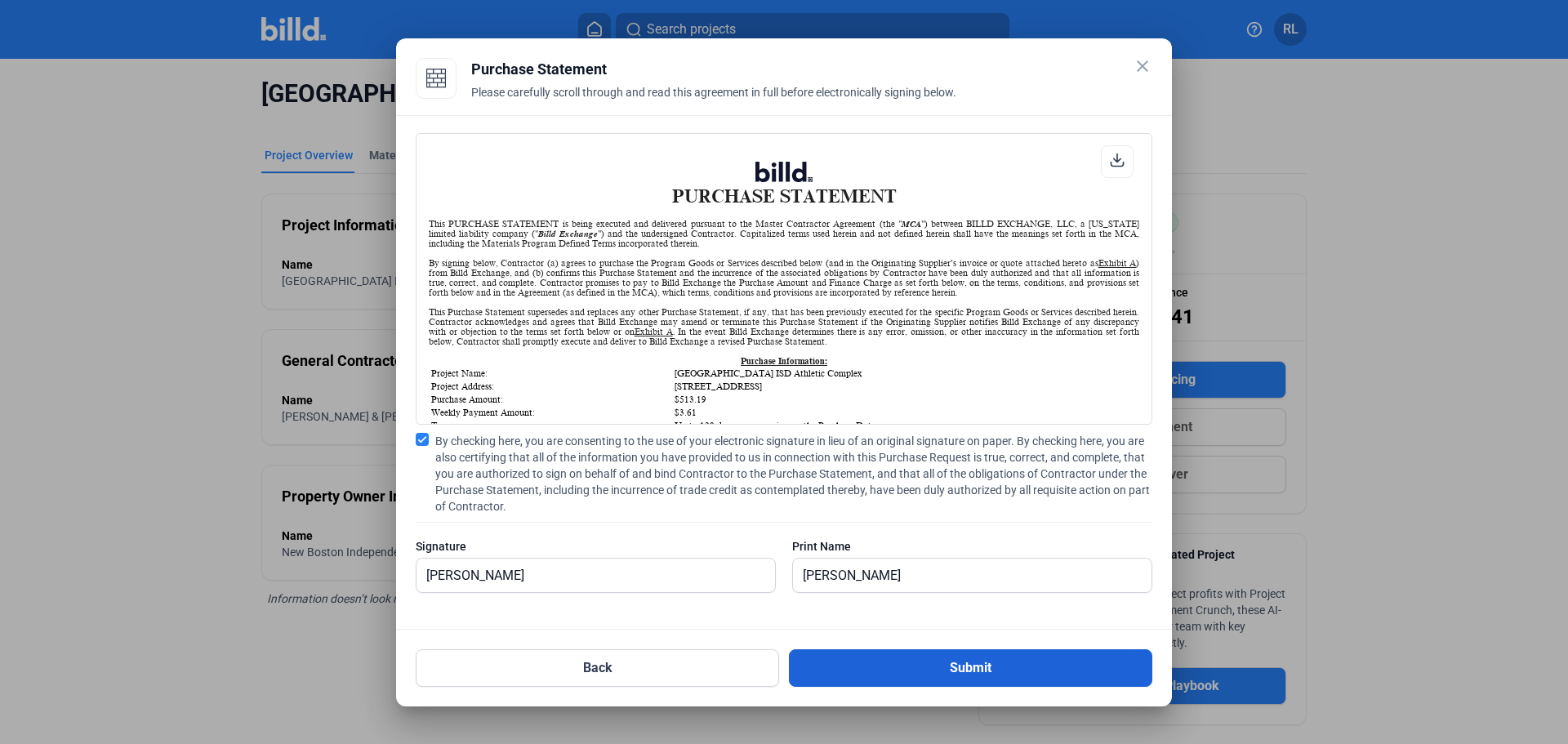
click at [893, 670] on button "Submit" at bounding box center [970, 668] width 364 height 38
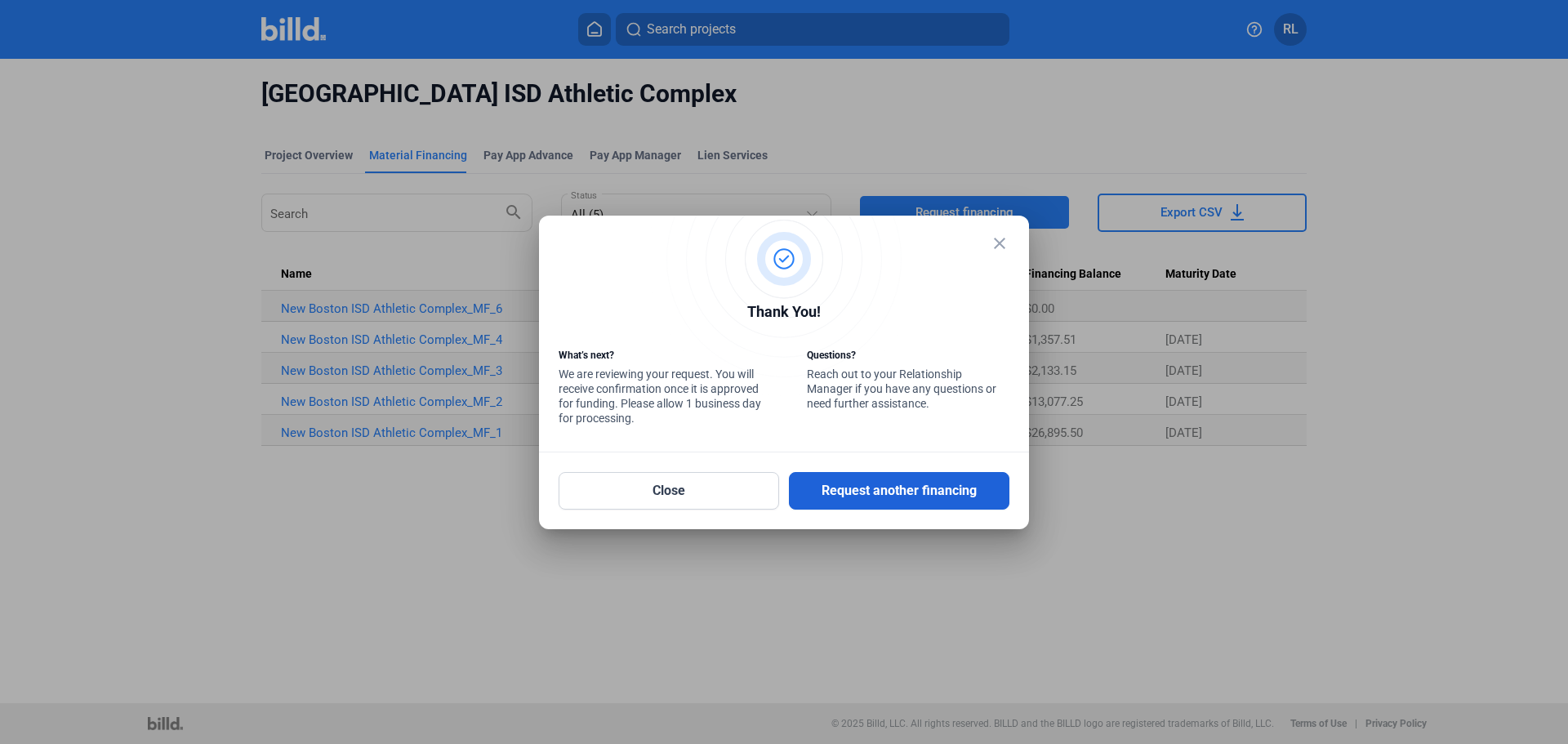
click at [870, 494] on button "Request another financing" at bounding box center [899, 491] width 220 height 38
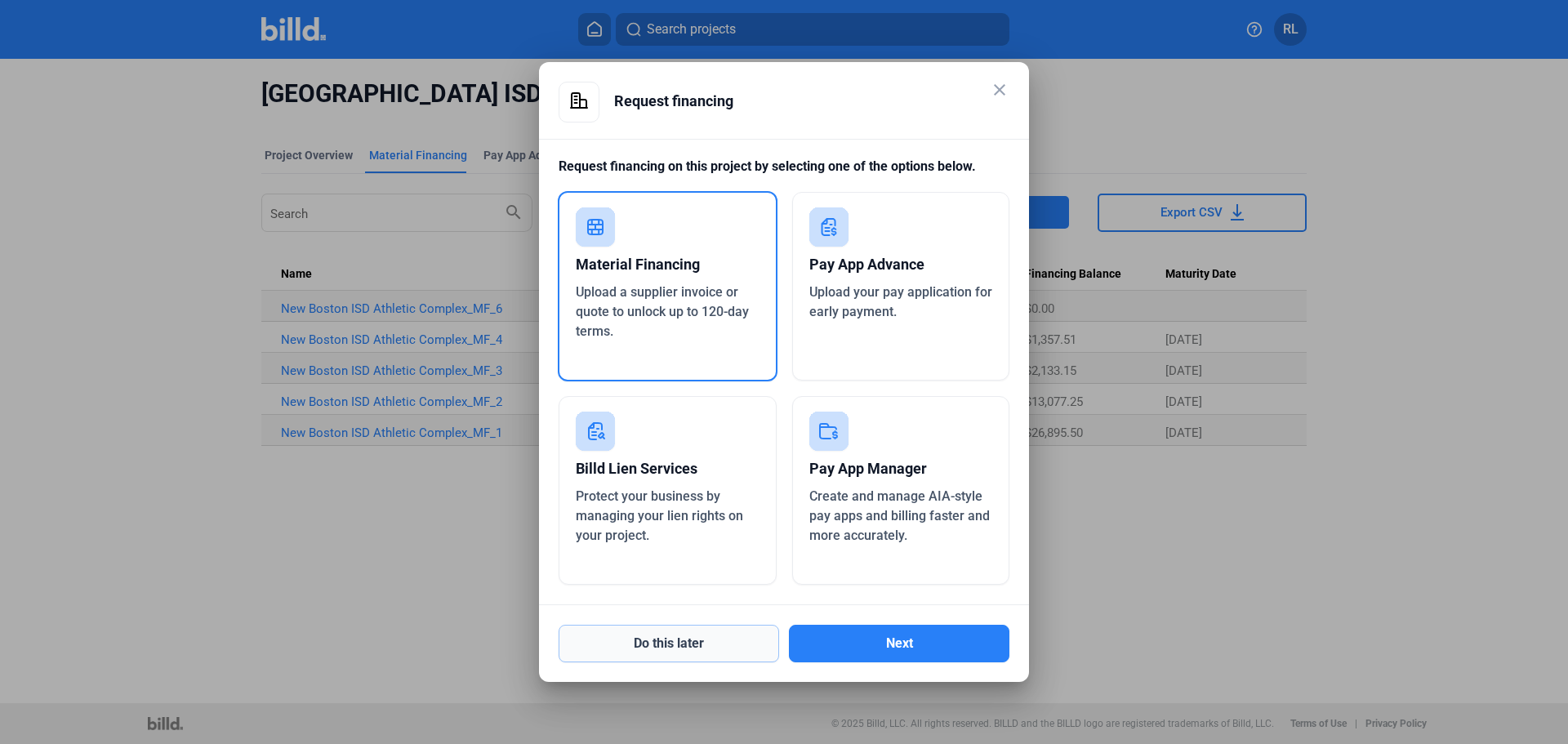
drag, startPoint x: 680, startPoint y: 646, endPoint x: 705, endPoint y: 657, distance: 27.3
click at [686, 646] on button "Do this later" at bounding box center [668, 643] width 220 height 38
